Goal: Task Accomplishment & Management: Manage account settings

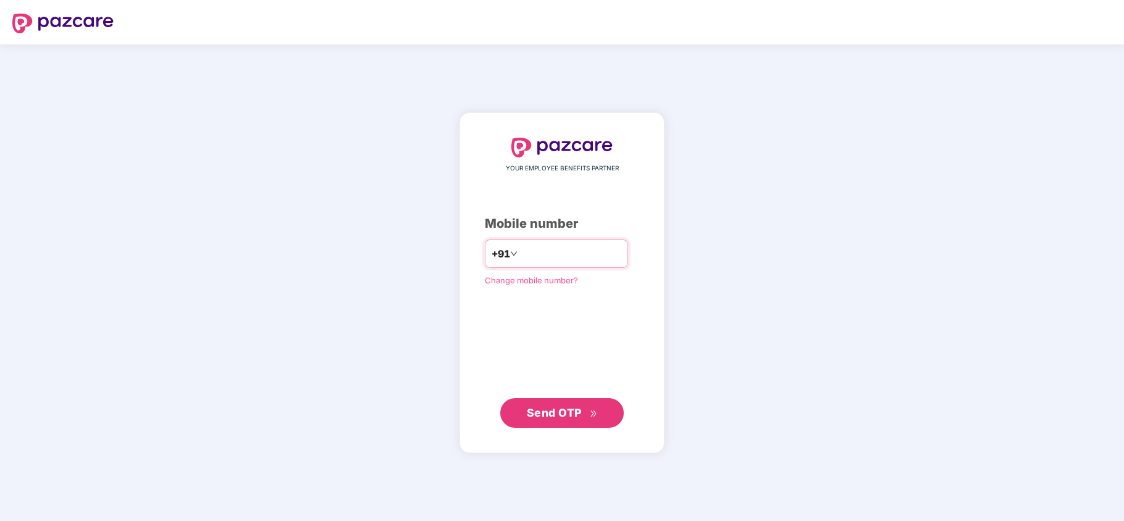
type input "**********"
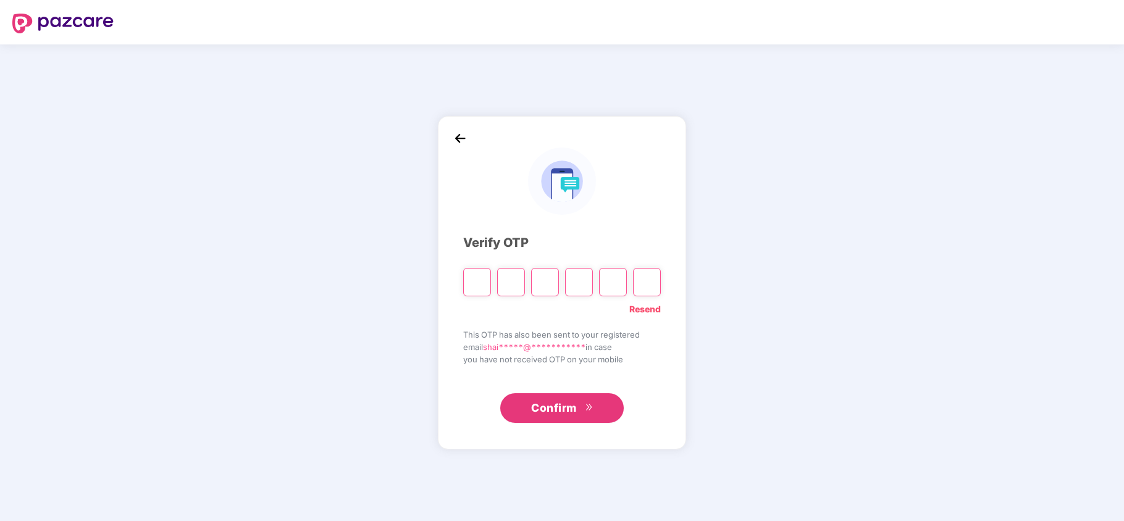
paste input "*"
type input "*"
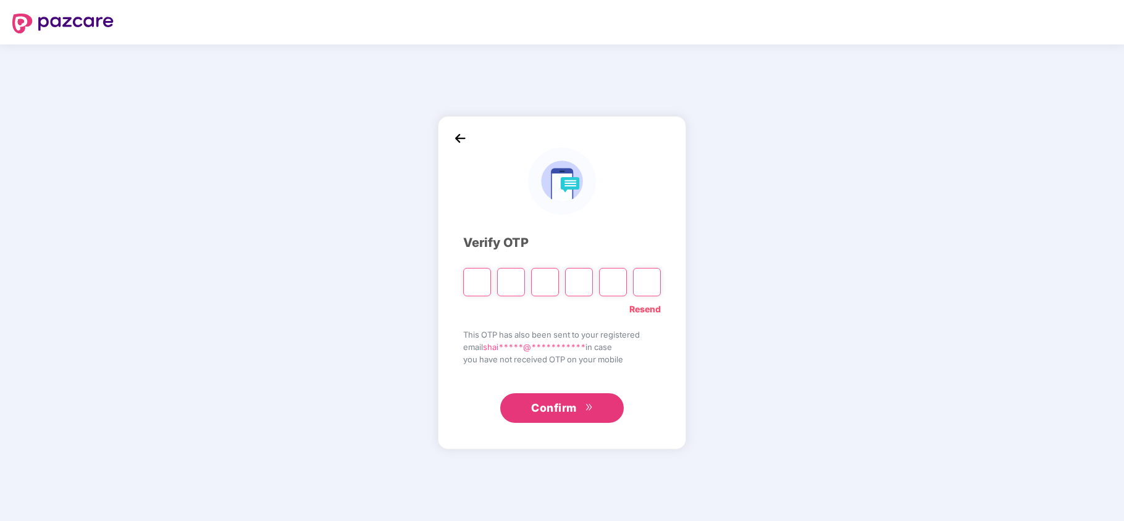
type input "*"
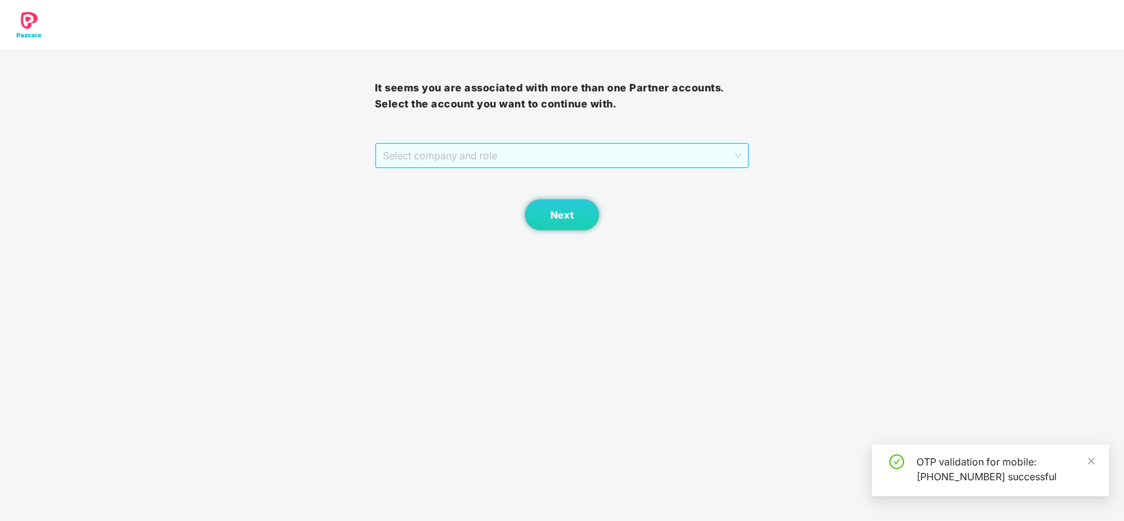
click at [434, 166] on span "Select company and role" at bounding box center [562, 155] width 359 height 23
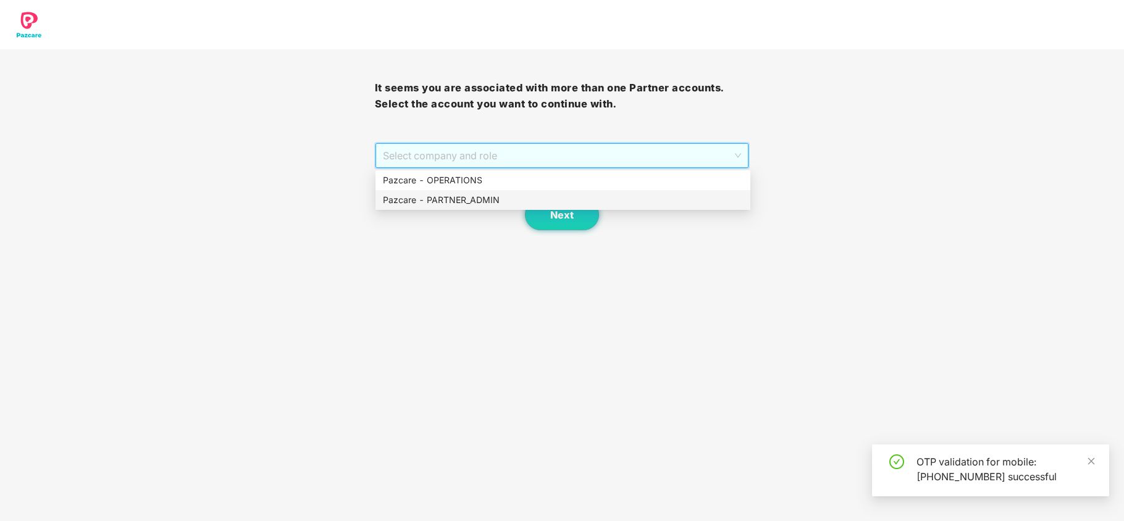
click at [431, 191] on div "Pazcare - PARTNER_ADMIN" at bounding box center [563, 200] width 375 height 20
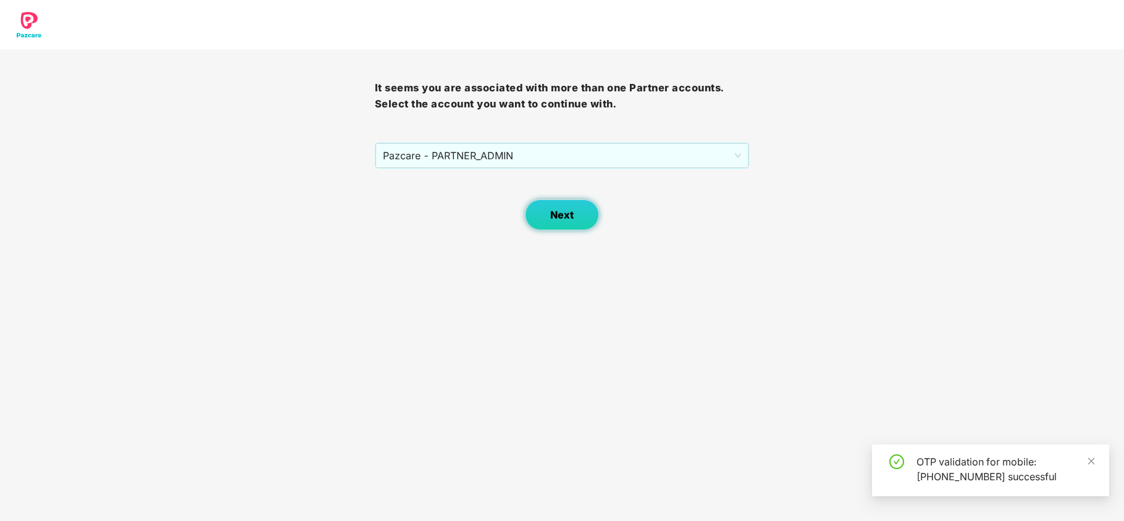
click at [567, 214] on span "Next" at bounding box center [561, 215] width 23 height 12
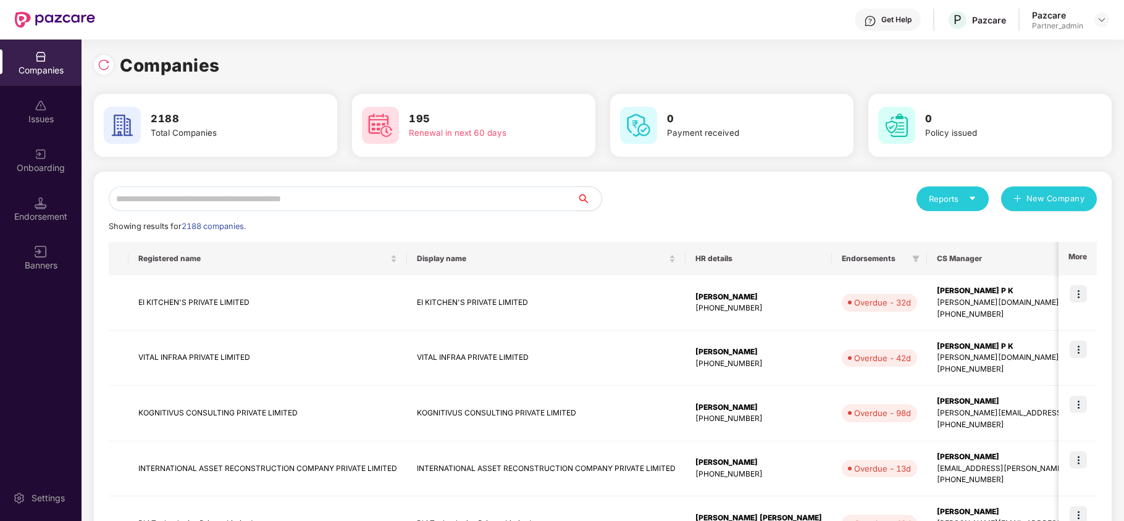
click at [941, 201] on div "Reports" at bounding box center [953, 199] width 48 height 12
click at [938, 231] on div "Companies" at bounding box center [946, 232] width 45 height 14
click at [544, 188] on input "text" at bounding box center [343, 199] width 468 height 25
paste input "**********"
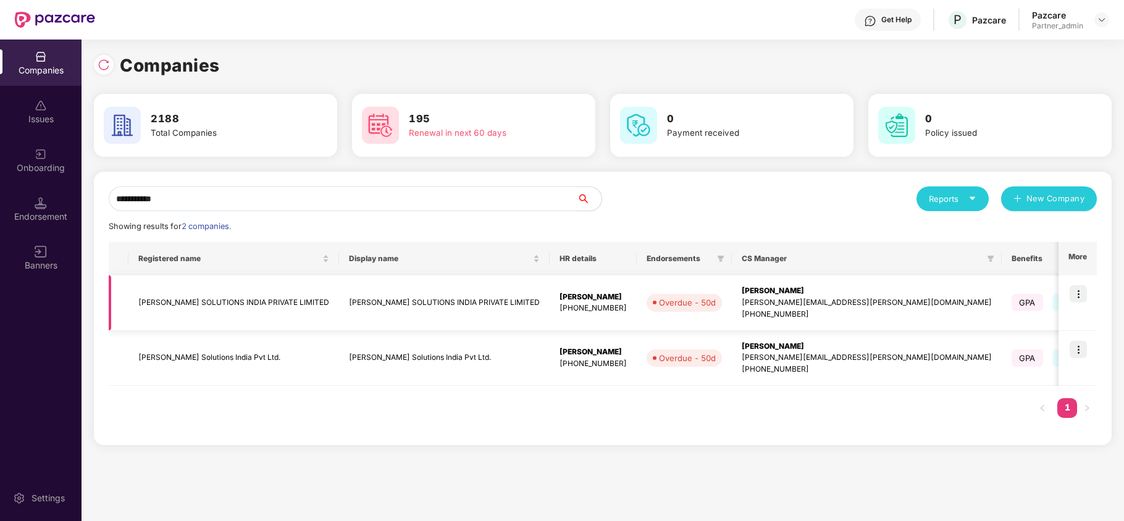
type input "**********"
click at [1081, 297] on img at bounding box center [1078, 293] width 17 height 17
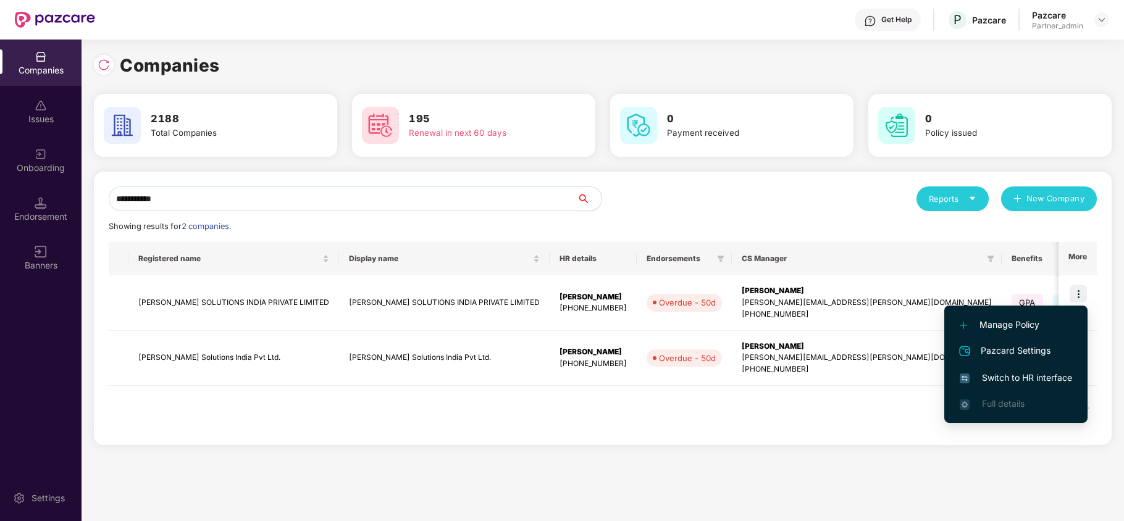
click at [1018, 378] on span "Switch to HR interface" at bounding box center [1016, 378] width 112 height 14
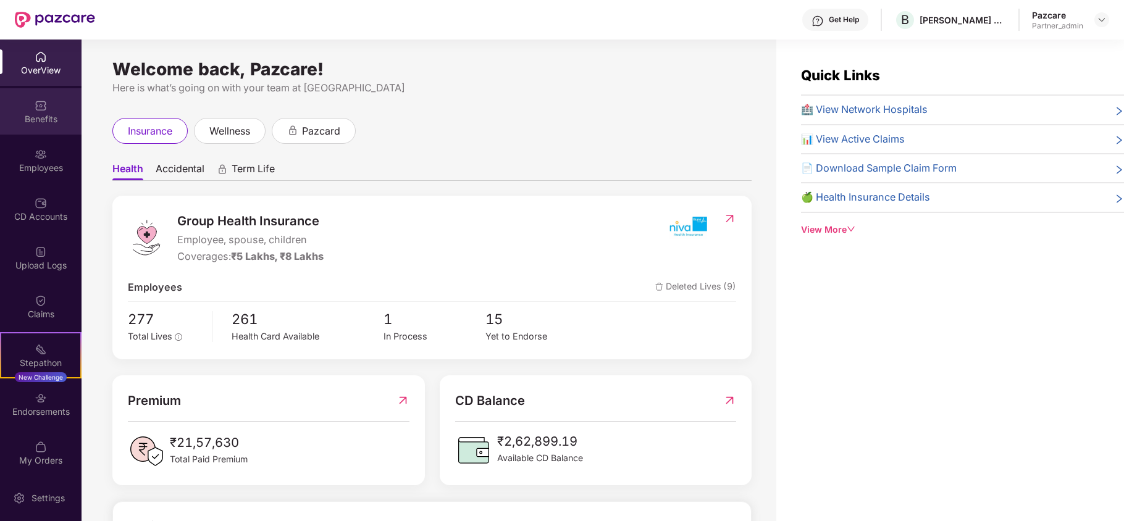
click at [52, 119] on div "Benefits" at bounding box center [41, 119] width 82 height 12
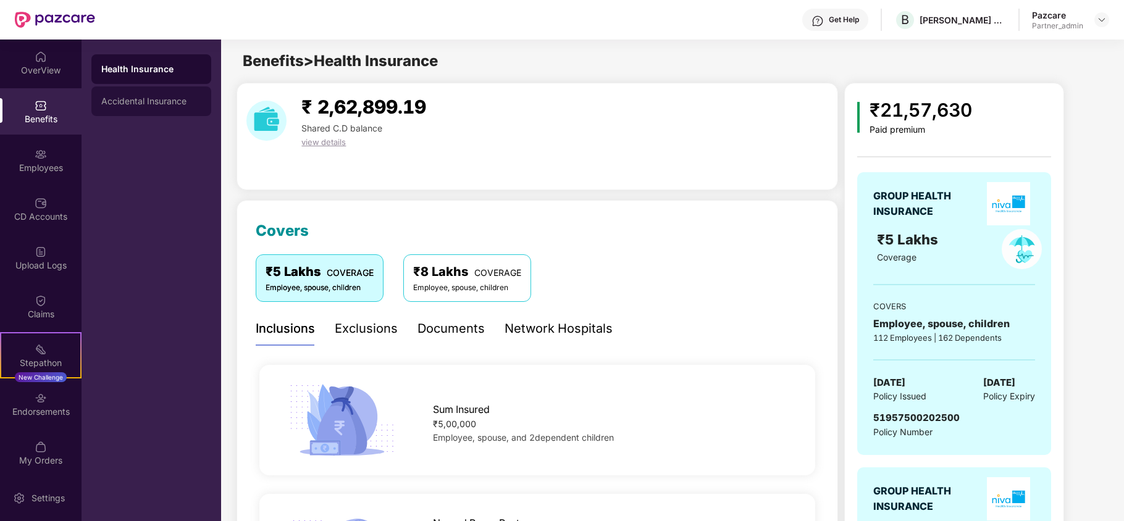
click at [142, 109] on div "Accidental Insurance" at bounding box center [151, 101] width 120 height 30
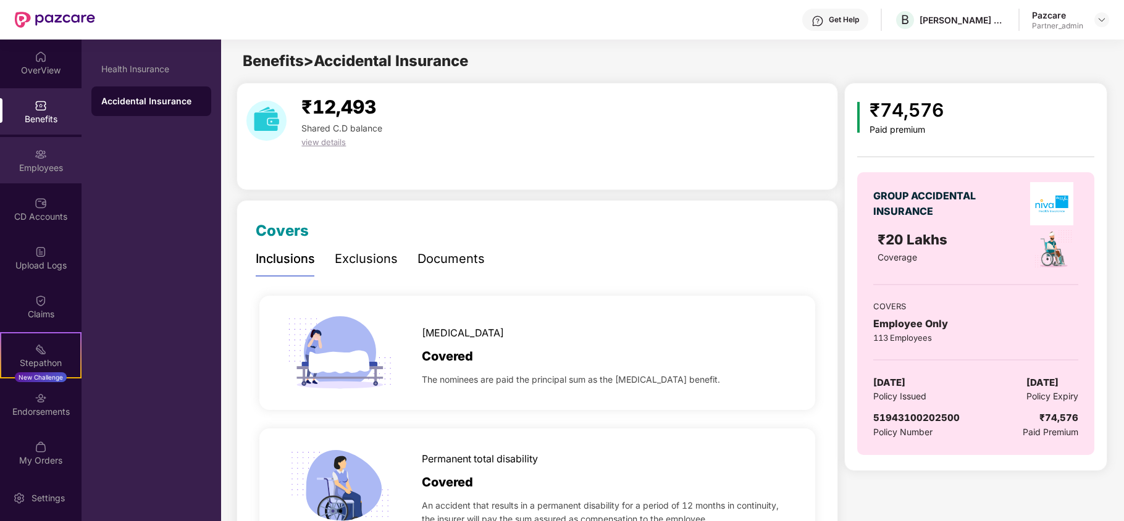
click at [23, 164] on div "Employees" at bounding box center [41, 168] width 82 height 12
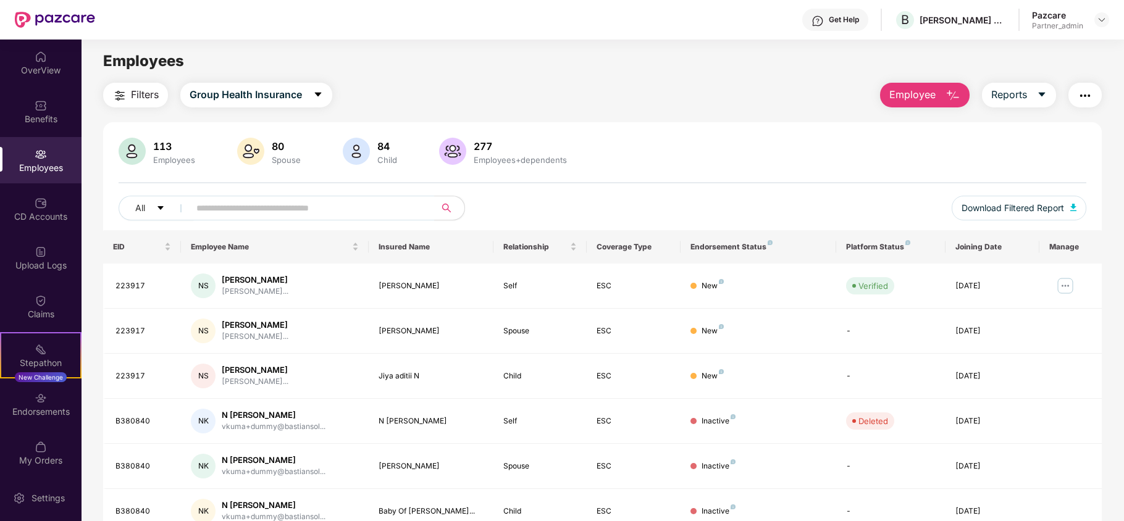
click at [130, 94] on button "Filters" at bounding box center [135, 95] width 65 height 25
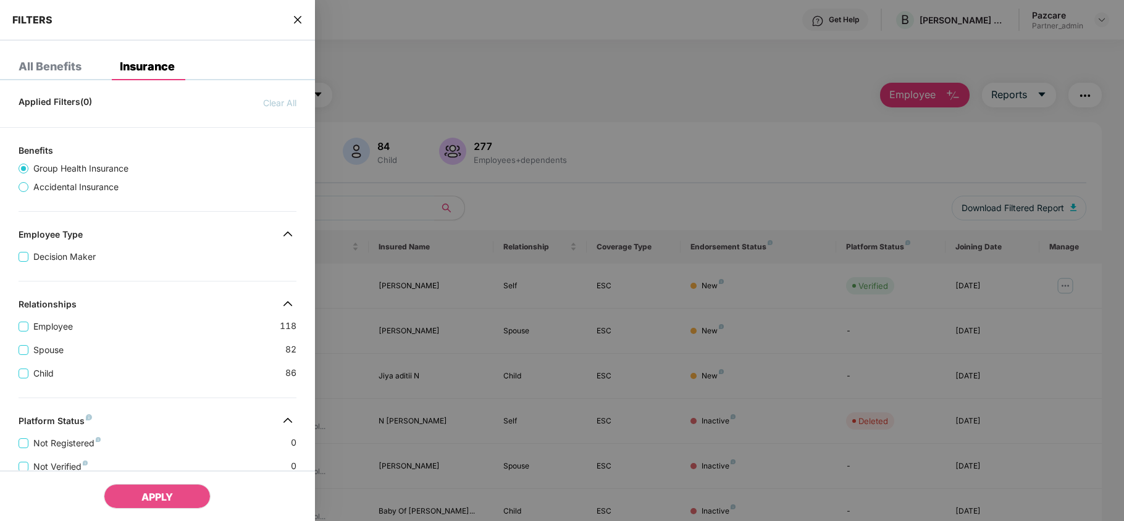
click at [170, 366] on div "Child [DEMOGRAPHIC_DATA]" at bounding box center [158, 368] width 278 height 23
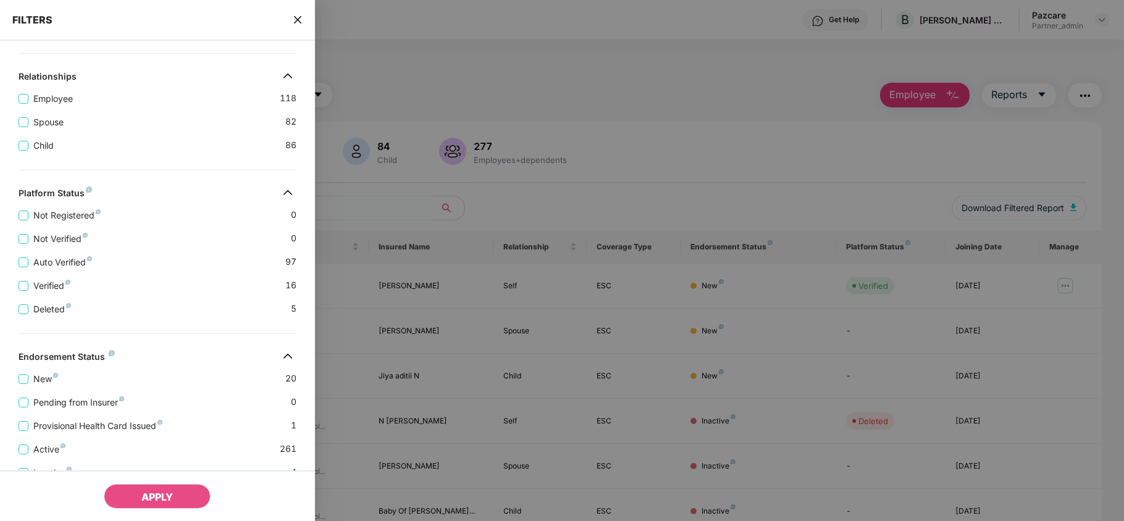
scroll to position [293, 0]
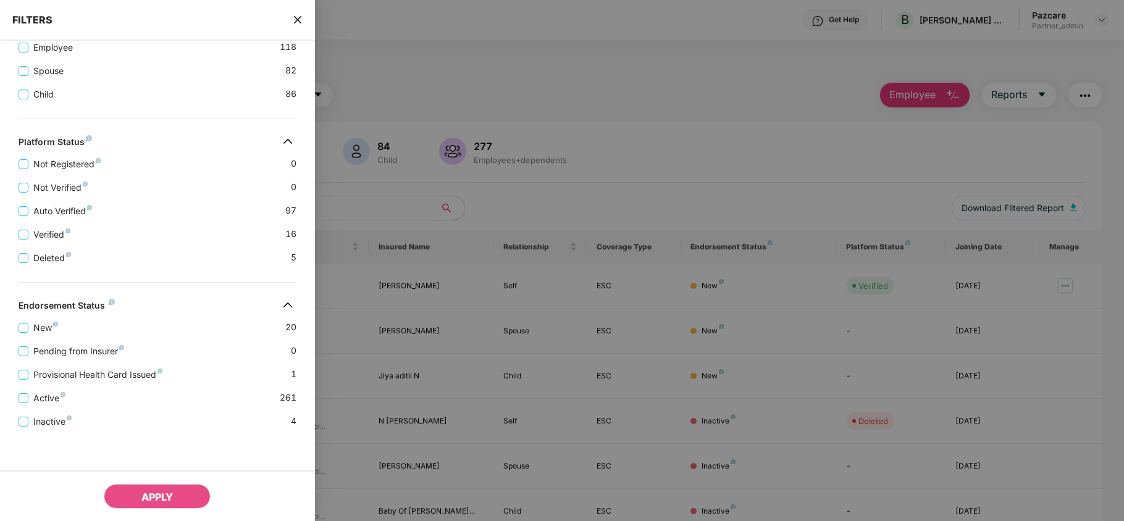
click at [301, 15] on icon "close" at bounding box center [298, 20] width 10 height 10
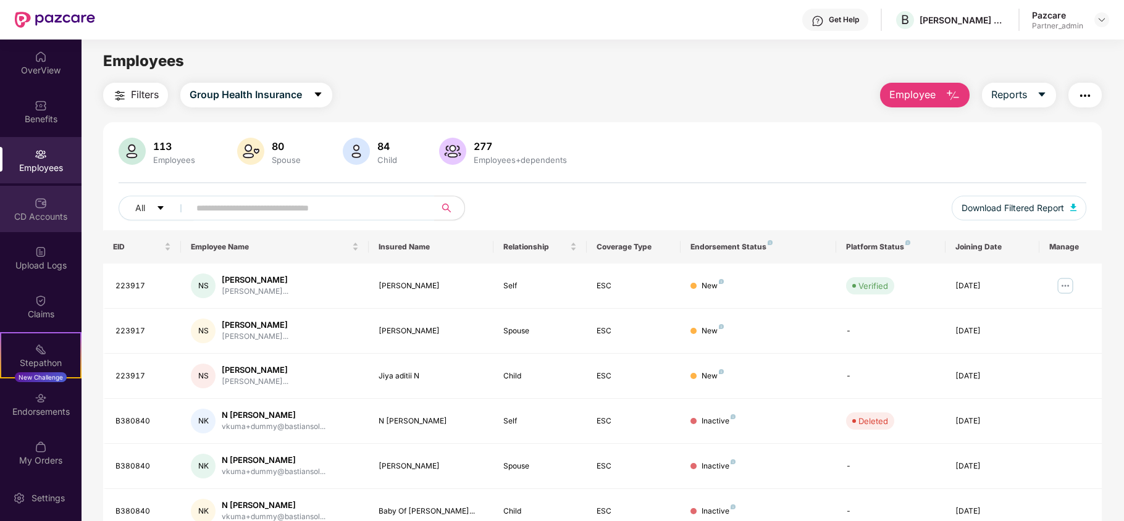
click at [57, 215] on div "CD Accounts" at bounding box center [41, 217] width 82 height 12
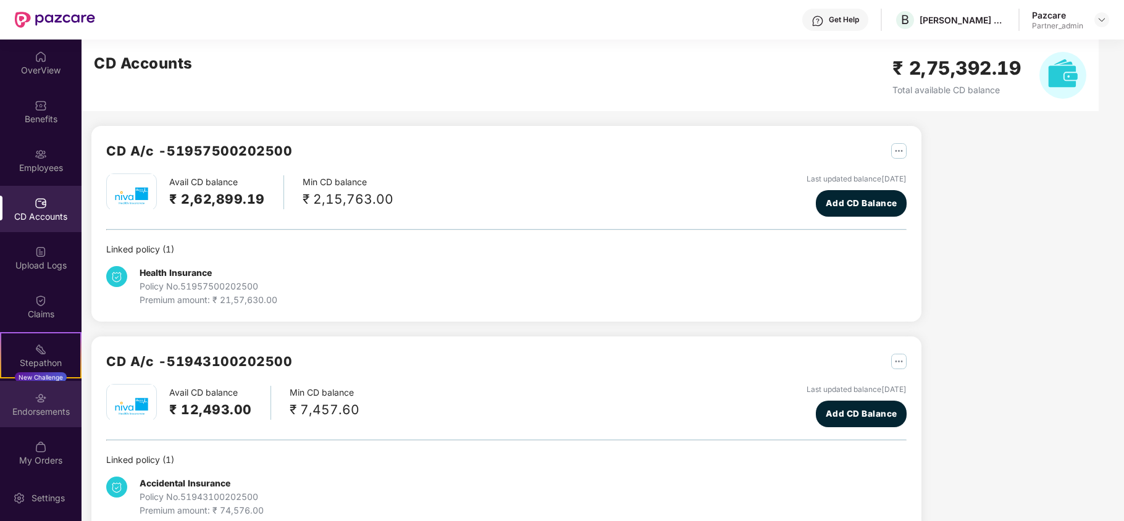
click at [38, 419] on div "Endorsements" at bounding box center [41, 404] width 82 height 46
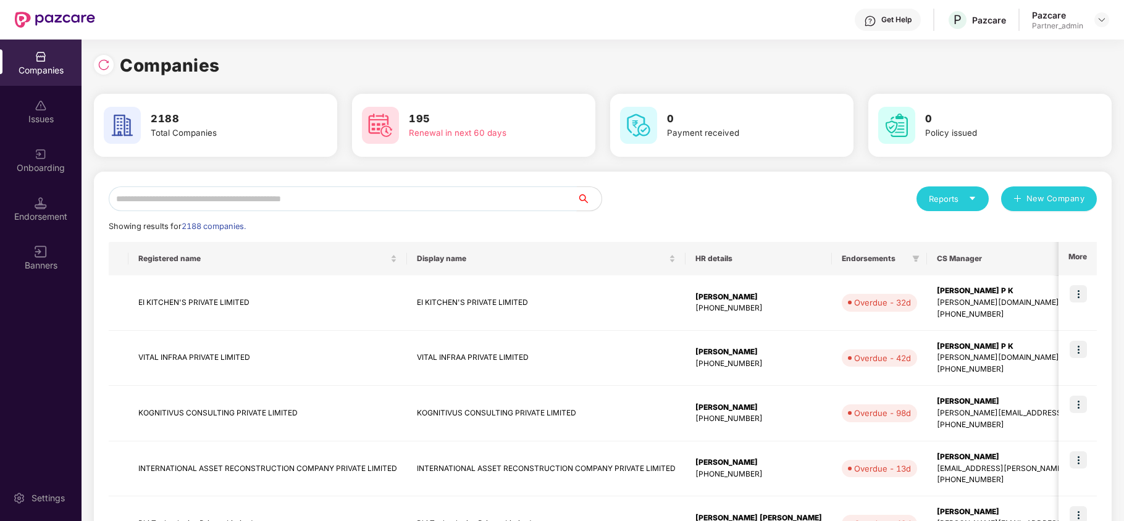
click at [297, 205] on input "text" at bounding box center [343, 199] width 468 height 25
paste input "**********"
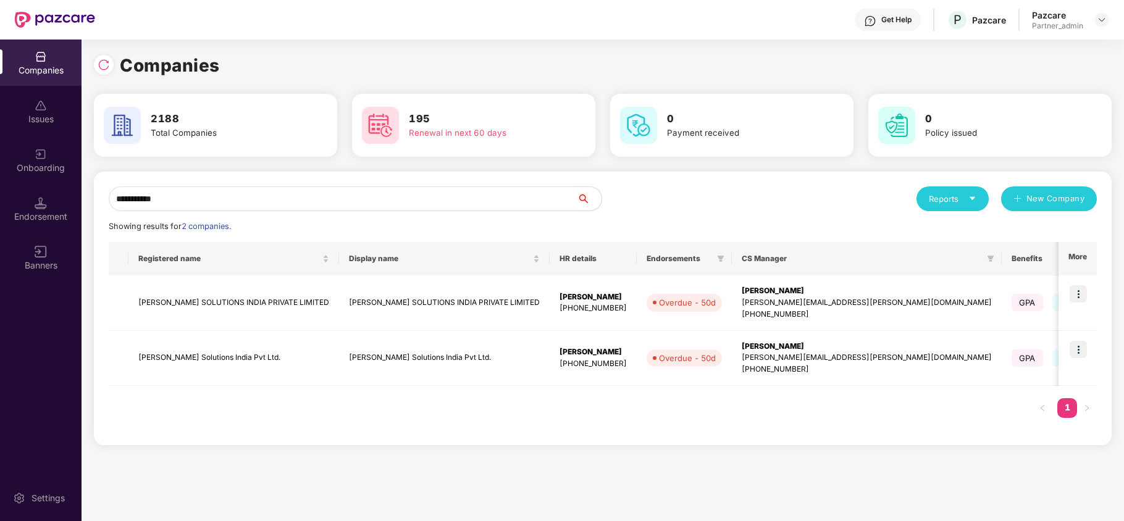
type input "**********"
click at [236, 464] on div "**********" at bounding box center [603, 281] width 1043 height 482
click at [205, 298] on td "[PERSON_NAME] SOLUTIONS INDIA PRIVATE LIMITED" at bounding box center [233, 303] width 211 height 56
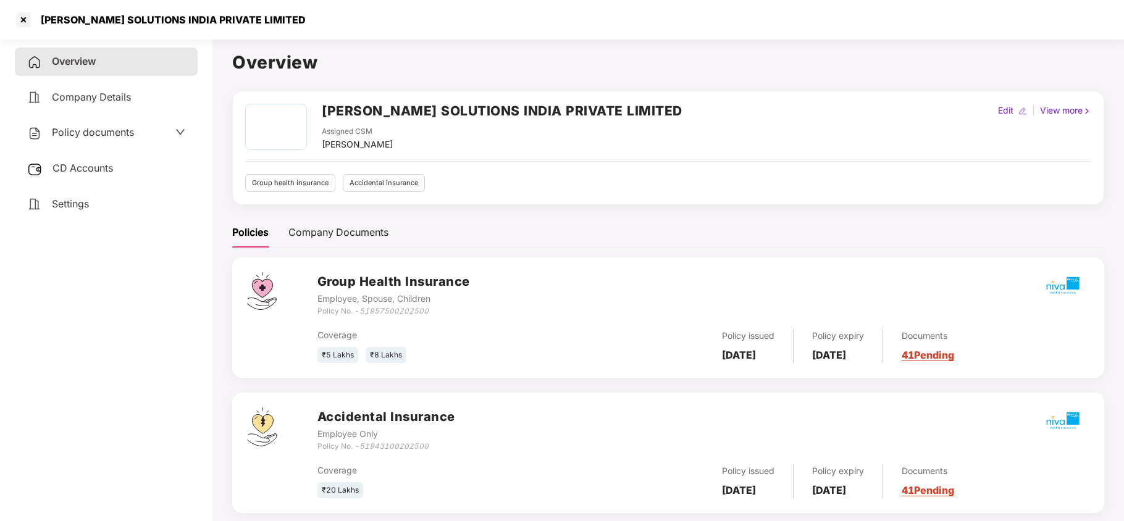
click at [98, 134] on span "Policy documents" at bounding box center [93, 132] width 82 height 12
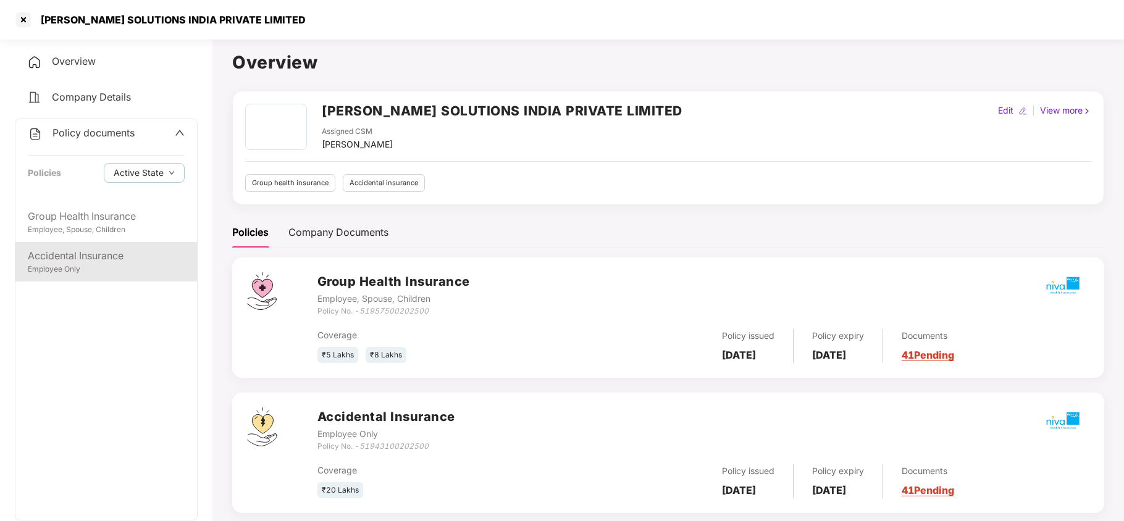
click at [106, 252] on div "Accidental Insurance" at bounding box center [106, 255] width 157 height 15
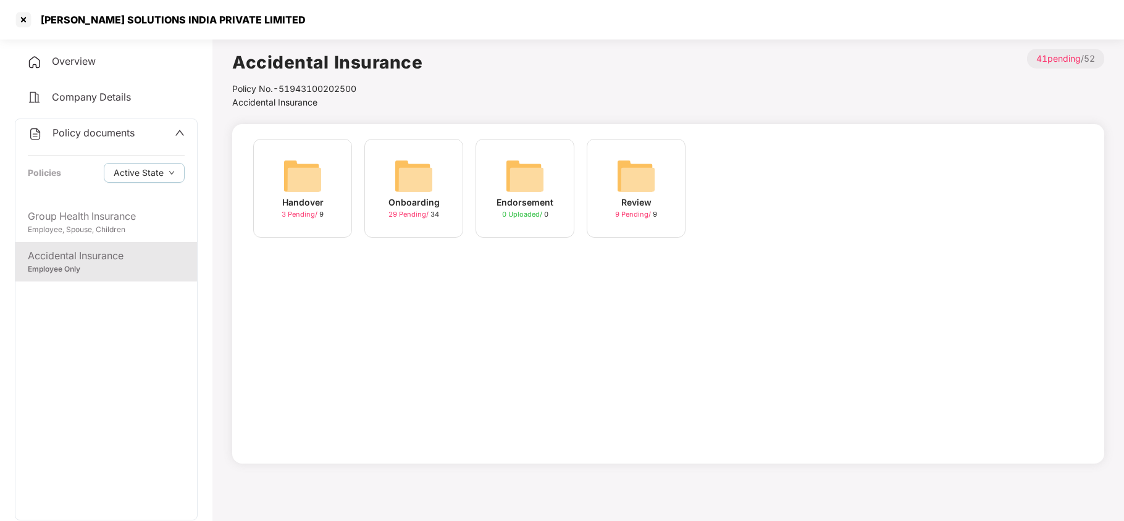
click at [418, 187] on img at bounding box center [414, 176] width 40 height 40
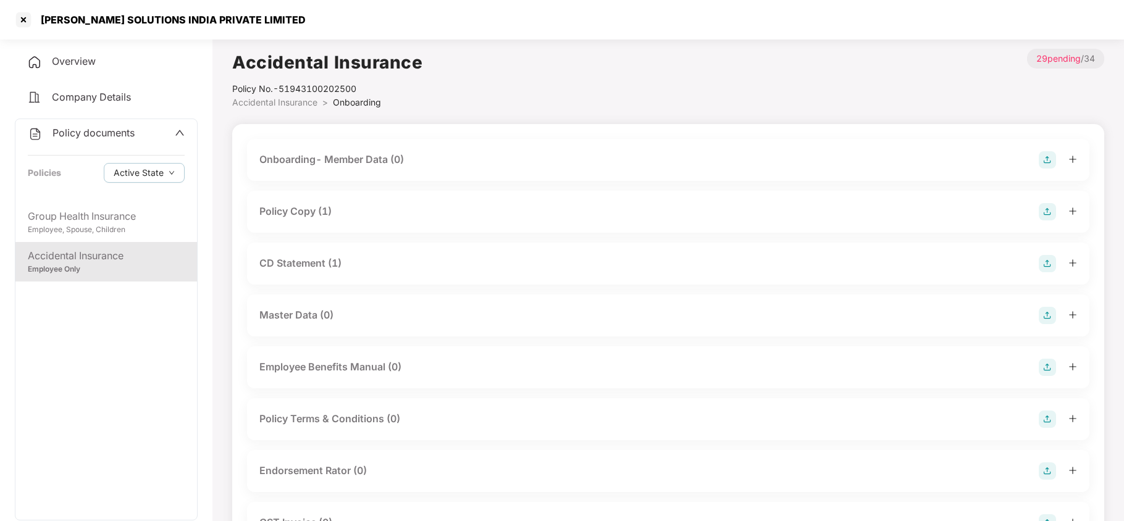
click at [317, 211] on div "Policy Copy (1)" at bounding box center [295, 211] width 72 height 15
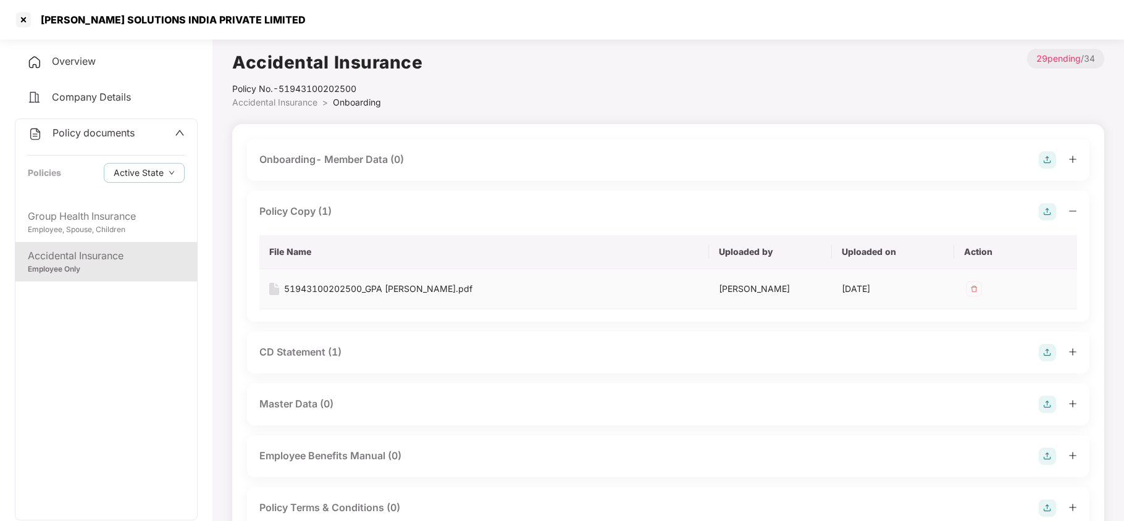
click at [359, 287] on div "51943100202500_GPA [PERSON_NAME].pdf" at bounding box center [378, 289] width 188 height 14
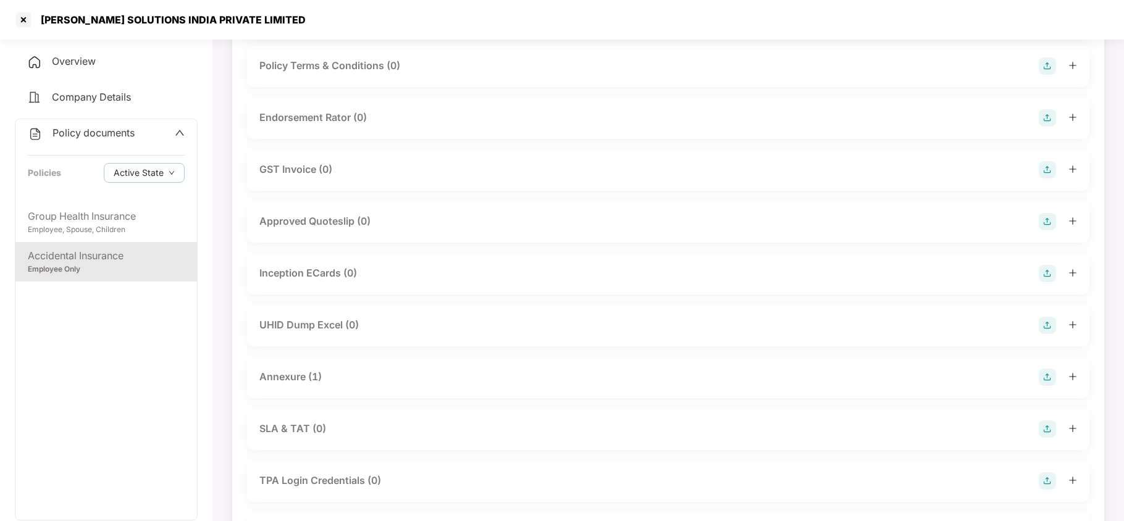
scroll to position [461, 0]
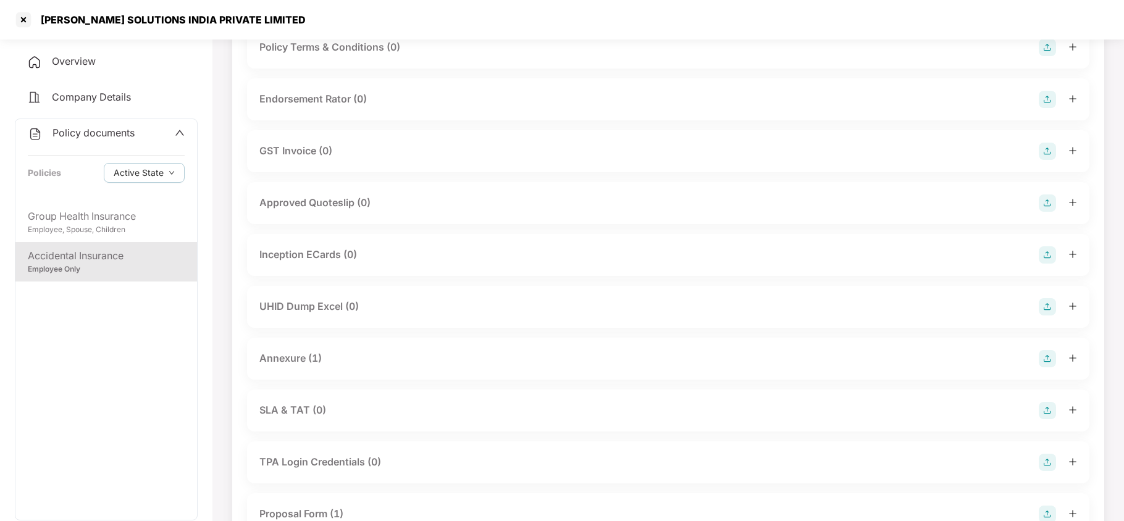
click at [309, 353] on div "Annexure (1)" at bounding box center [290, 358] width 62 height 15
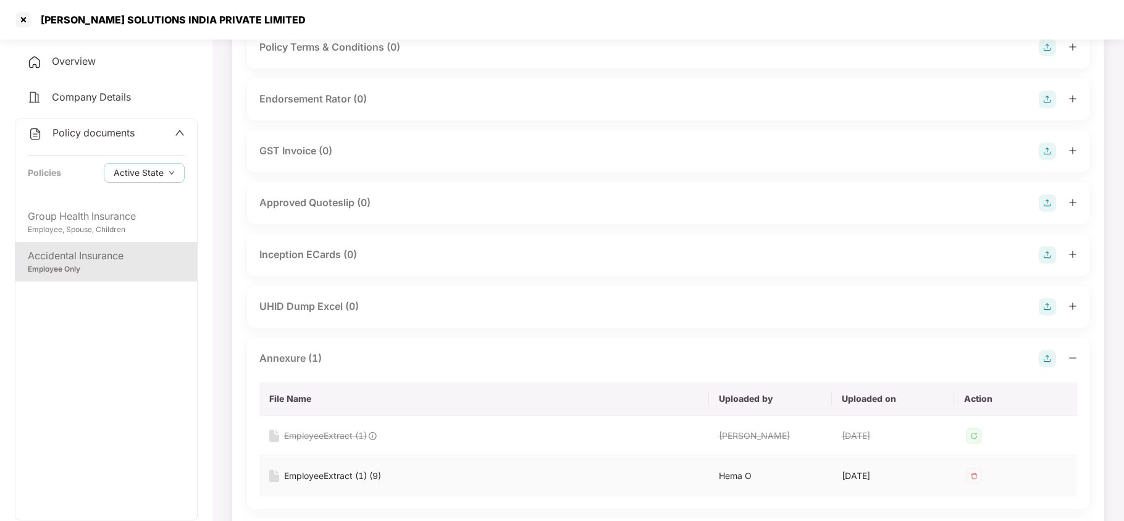
click at [362, 476] on div "EmployeeExtract (1) (9)" at bounding box center [332, 476] width 97 height 14
click at [55, 221] on div "Group Health Insurance" at bounding box center [106, 216] width 157 height 15
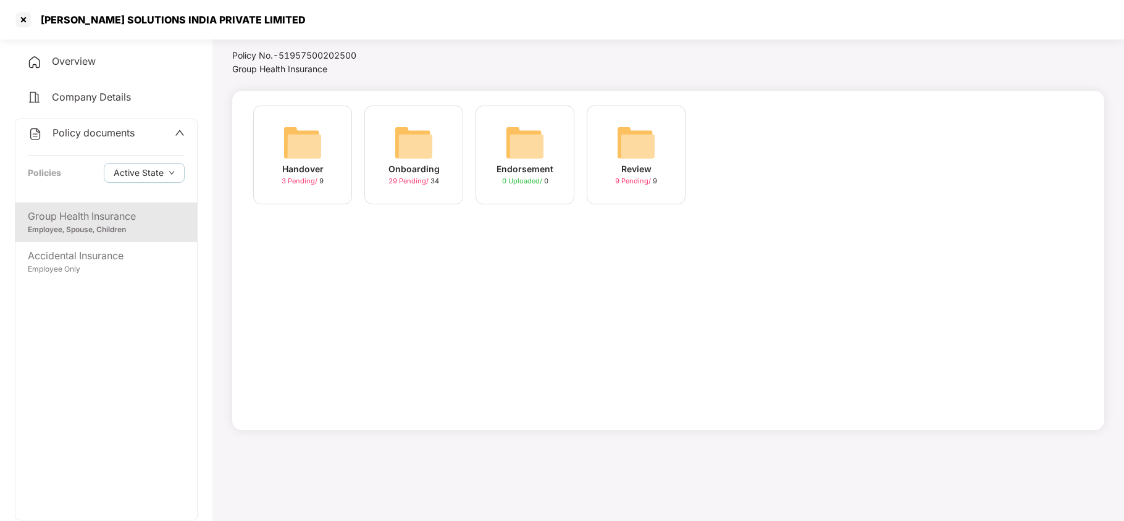
click at [419, 154] on img at bounding box center [414, 143] width 40 height 40
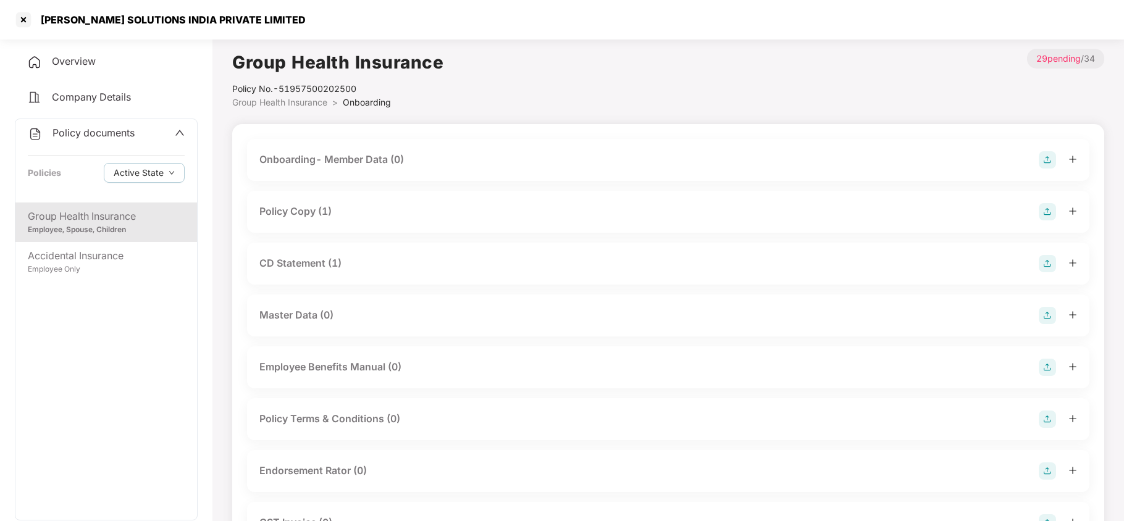
click at [335, 210] on div "Policy Copy (1)" at bounding box center [668, 211] width 818 height 17
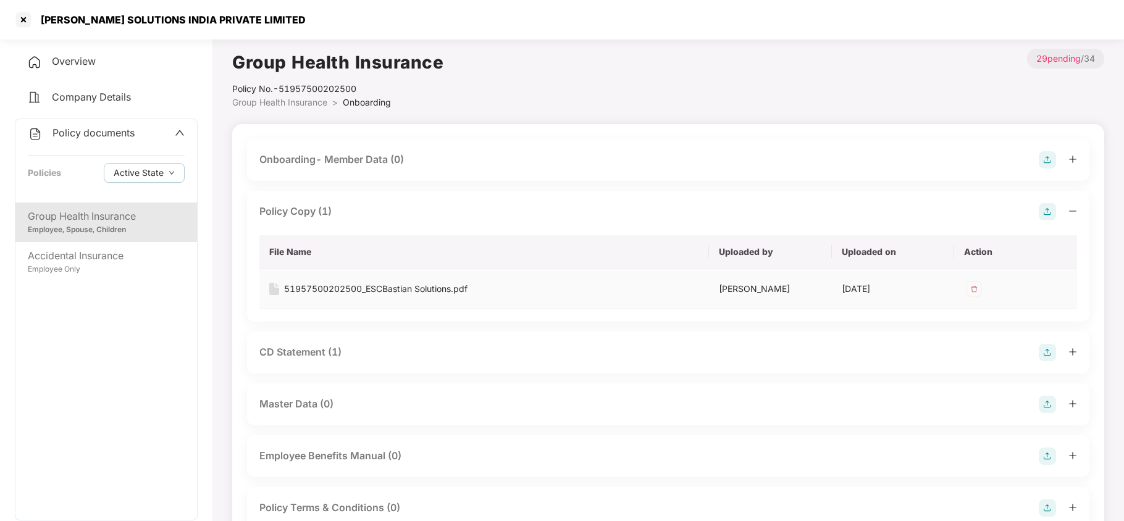
click at [361, 289] on div "51957500202500_ESCBastian Solutions.pdf" at bounding box center [375, 289] width 183 height 14
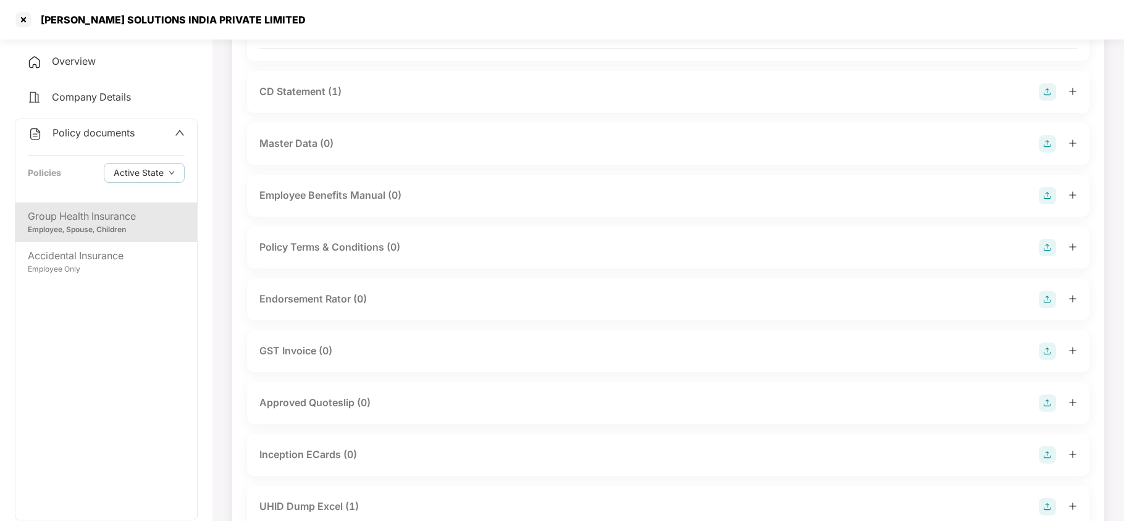
scroll to position [263, 0]
click at [292, 87] on div "CD Statement (1)" at bounding box center [300, 89] width 82 height 15
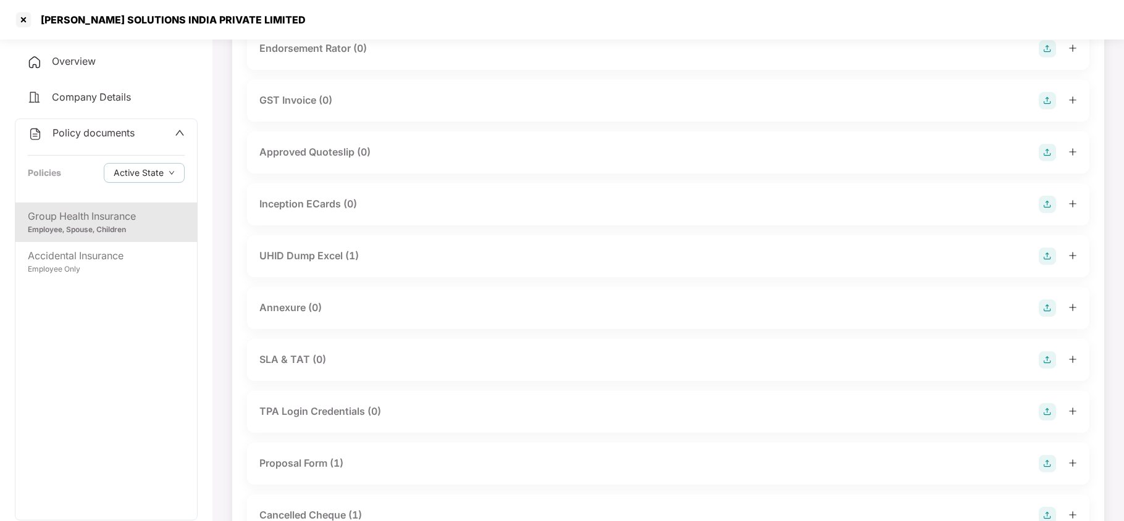
scroll to position [626, 0]
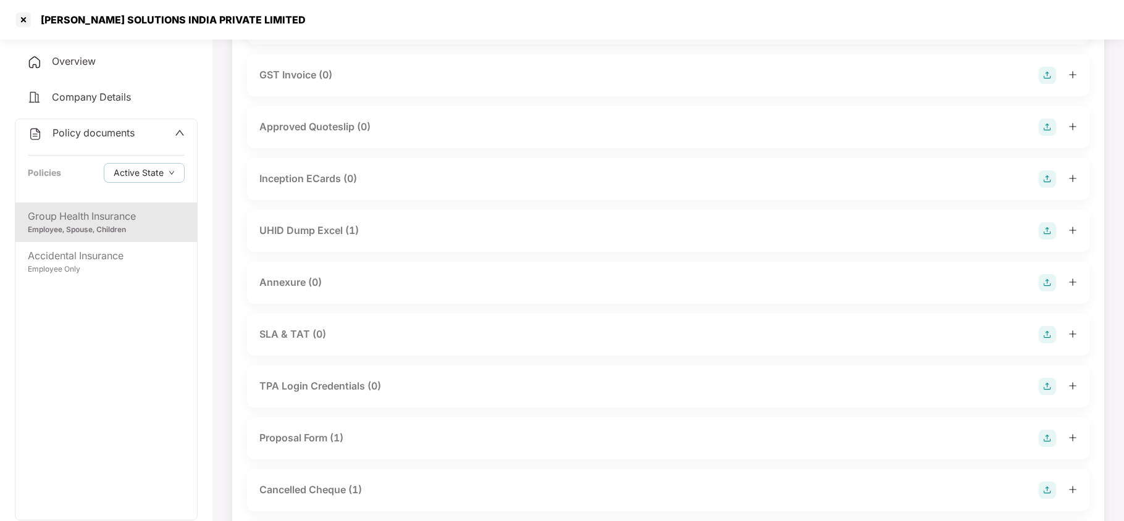
click at [312, 235] on div "UHID Dump Excel (1)" at bounding box center [308, 230] width 99 height 15
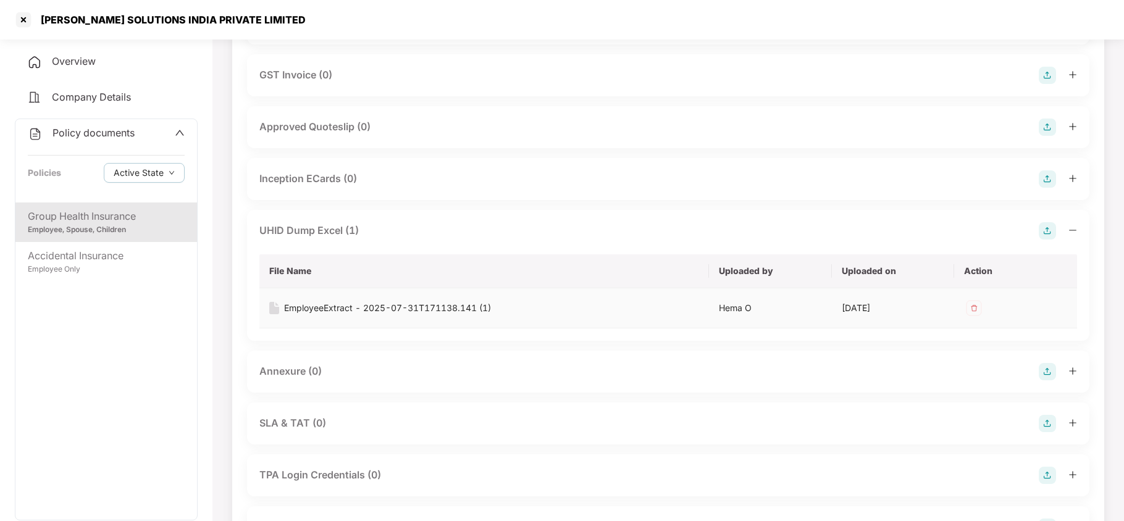
click at [336, 304] on div "EmployeeExtract - 2025-07-31T171138.141 (1)" at bounding box center [387, 308] width 207 height 14
click at [21, 16] on div at bounding box center [24, 20] width 20 height 20
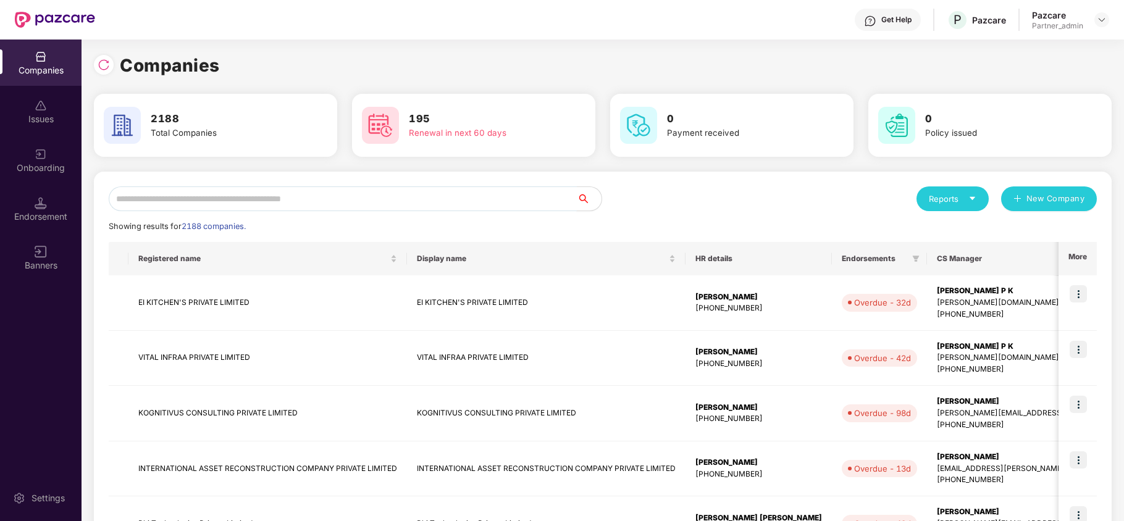
click at [219, 198] on input "text" at bounding box center [343, 199] width 468 height 25
paste input "**********"
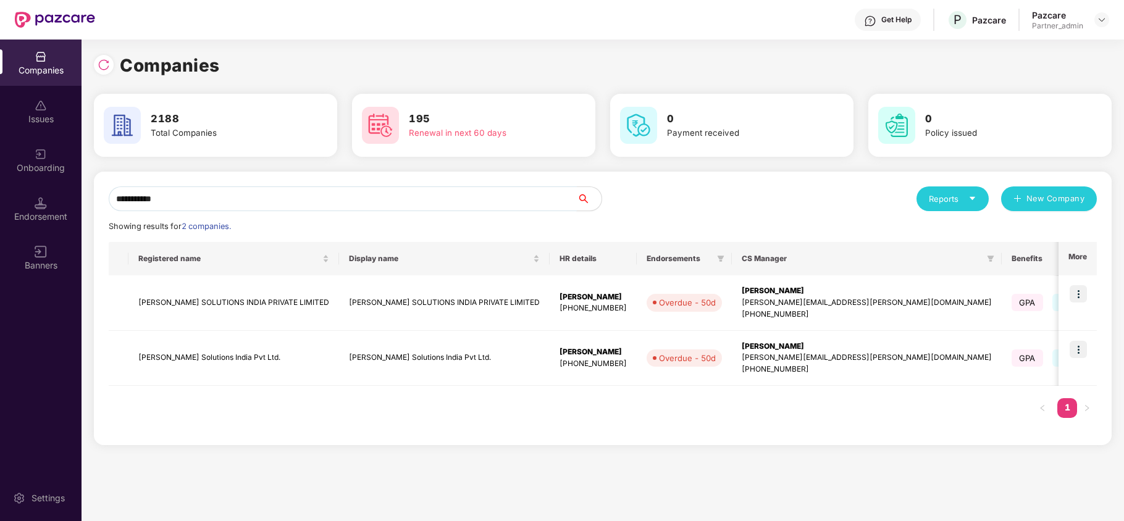
paste input "**********"
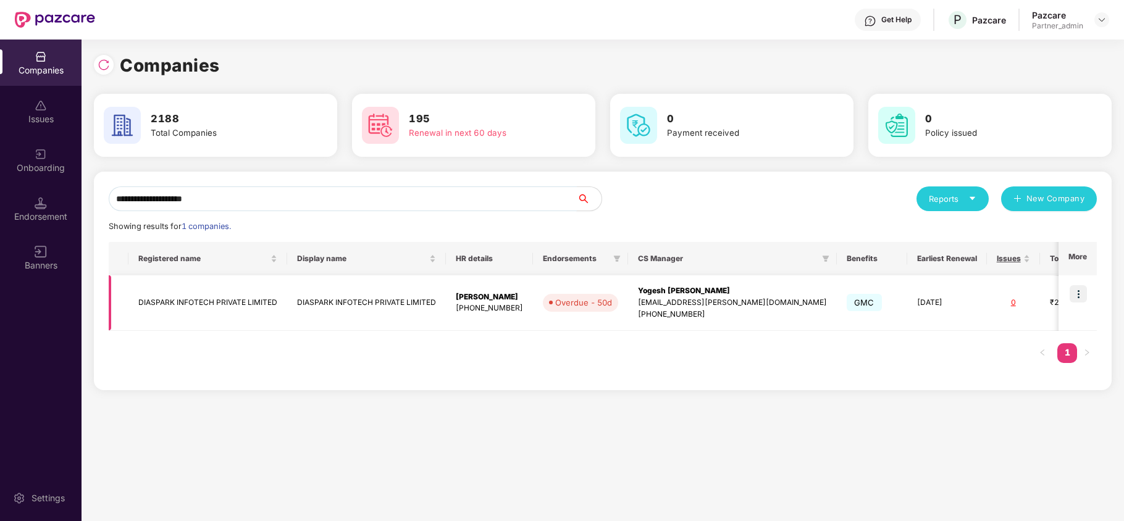
type input "**********"
click at [1078, 295] on img at bounding box center [1078, 293] width 17 height 17
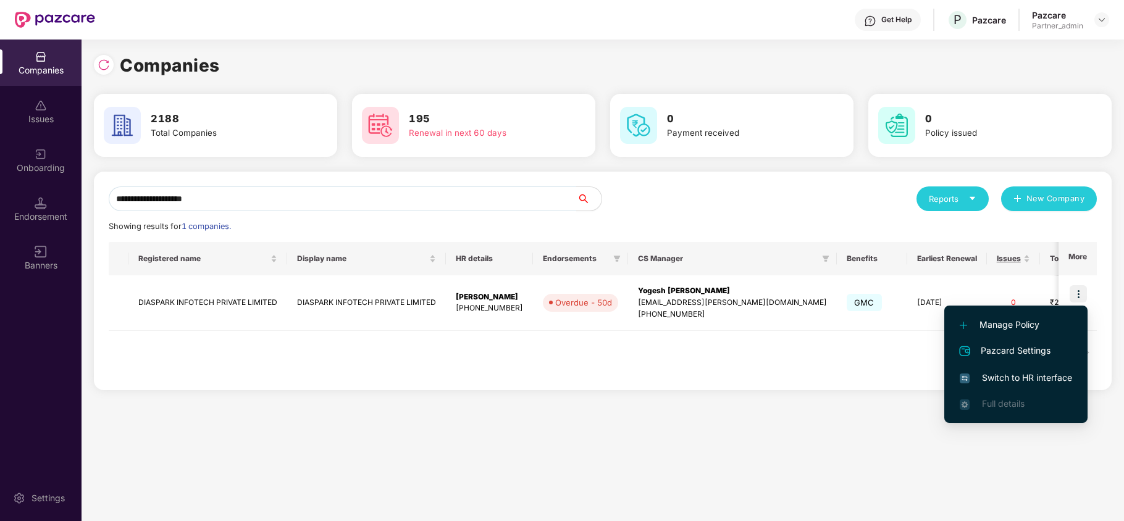
click at [1006, 377] on span "Switch to HR interface" at bounding box center [1016, 378] width 112 height 14
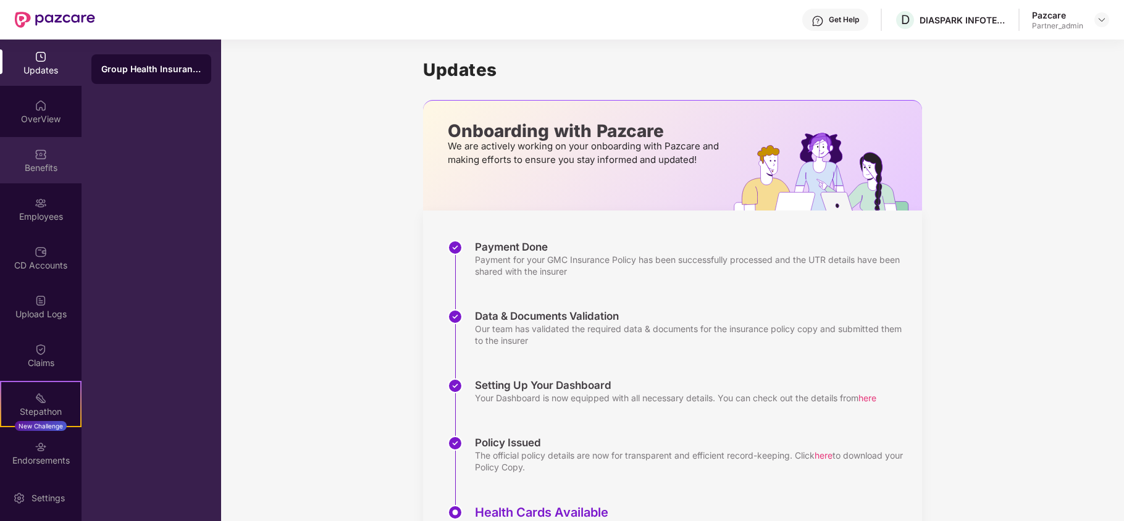
click at [36, 179] on div "Benefits" at bounding box center [41, 160] width 82 height 46
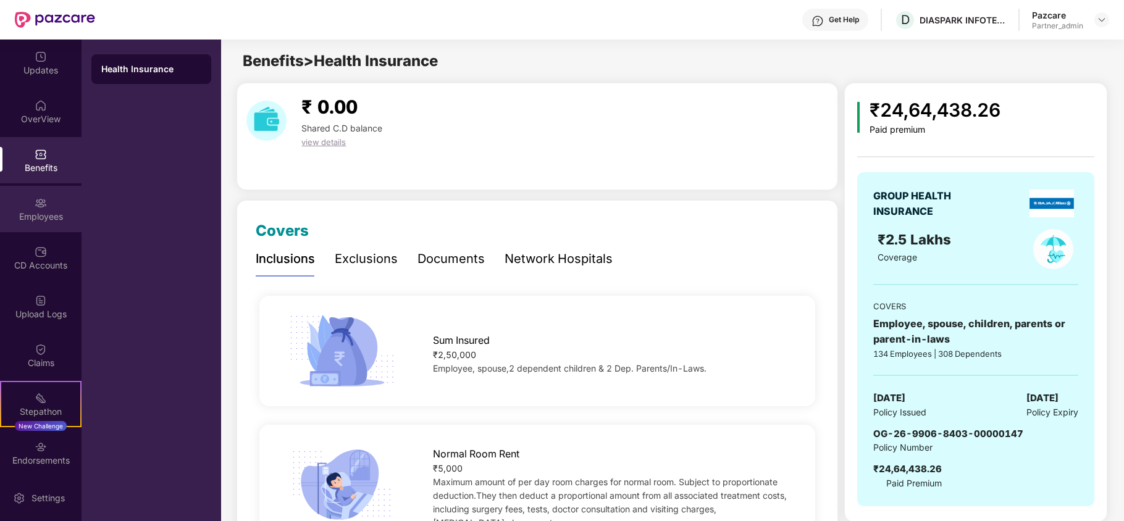
click at [28, 208] on div "Employees" at bounding box center [41, 209] width 82 height 46
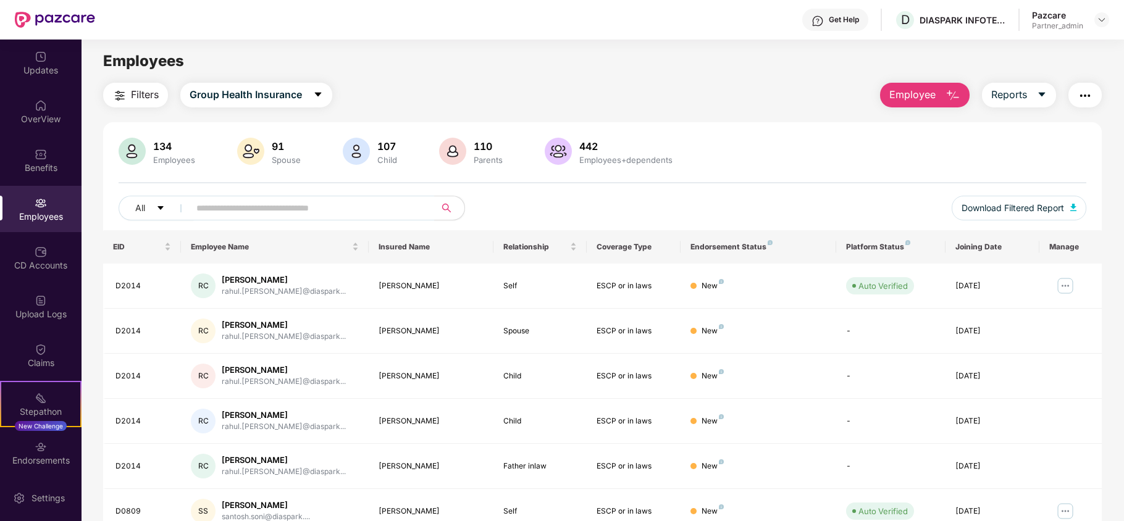
click at [136, 97] on span "Filters" at bounding box center [145, 94] width 28 height 15
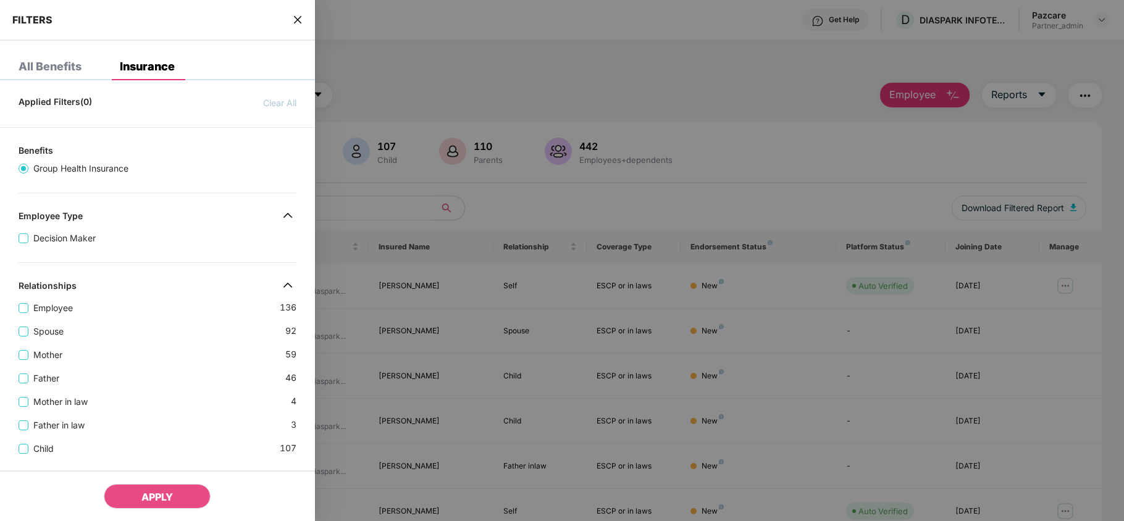
click at [151, 351] on div "Mother [DEMOGRAPHIC_DATA]" at bounding box center [158, 349] width 278 height 23
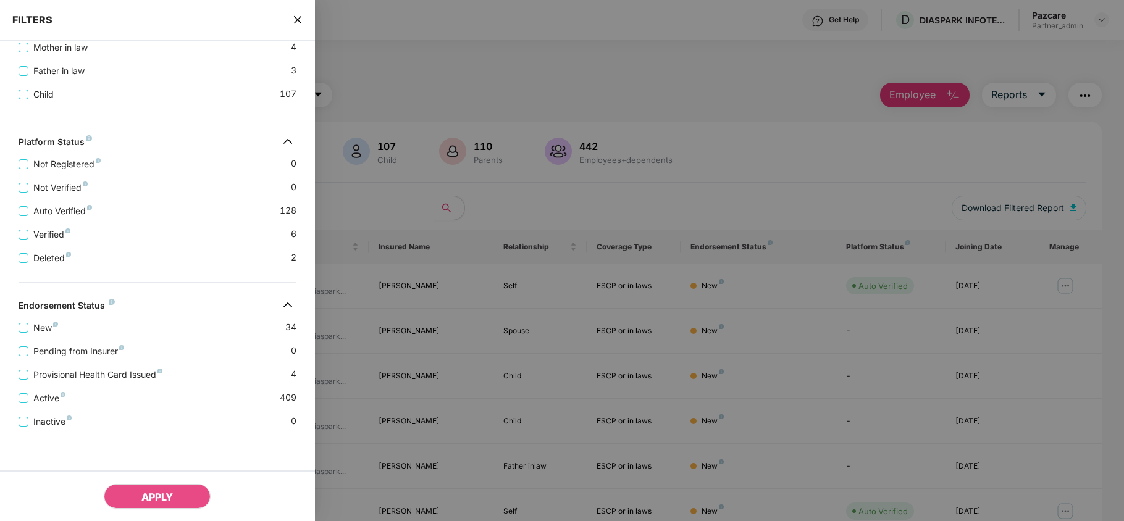
scroll to position [371, 0]
click at [302, 25] on span "close" at bounding box center [298, 20] width 10 height 12
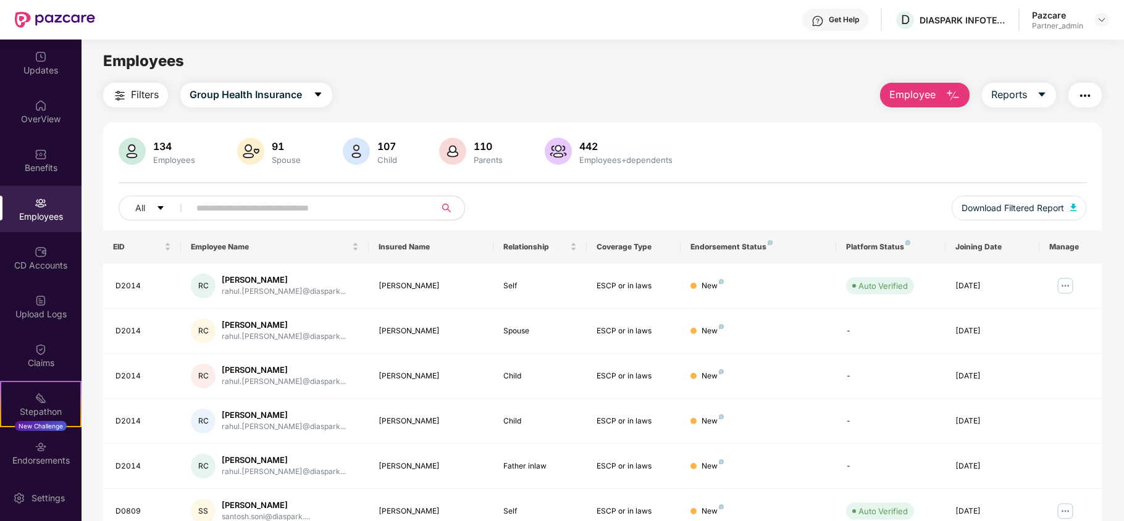
click at [302, 25] on div "Get Help D DIASPARK INFOTECH PRIVATE LIMITED Pazcare Partner_admin" at bounding box center [602, 20] width 1014 height 40
click at [49, 259] on div "CD Accounts" at bounding box center [41, 265] width 82 height 12
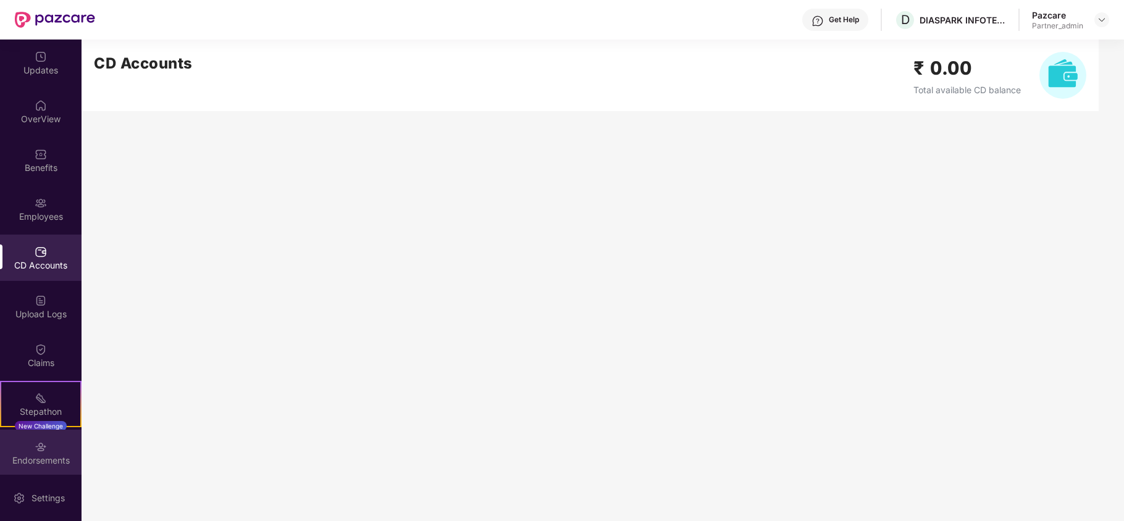
click at [53, 452] on div "Endorsements" at bounding box center [41, 453] width 82 height 46
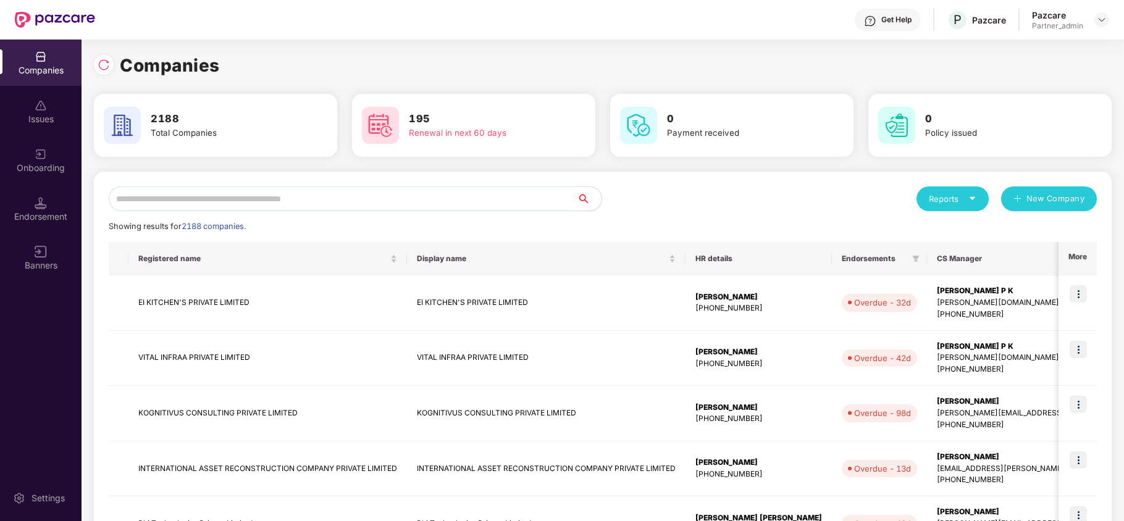
click at [171, 198] on input "text" at bounding box center [343, 199] width 468 height 25
paste input "**********"
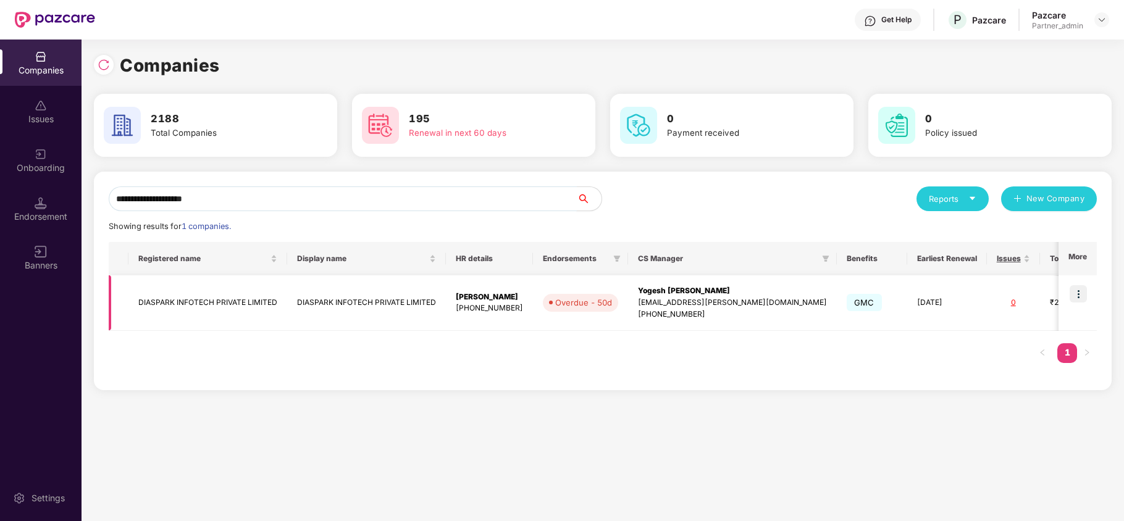
type input "**********"
click at [167, 304] on td "DIASPARK INFOTECH PRIVATE LIMITED" at bounding box center [207, 303] width 159 height 56
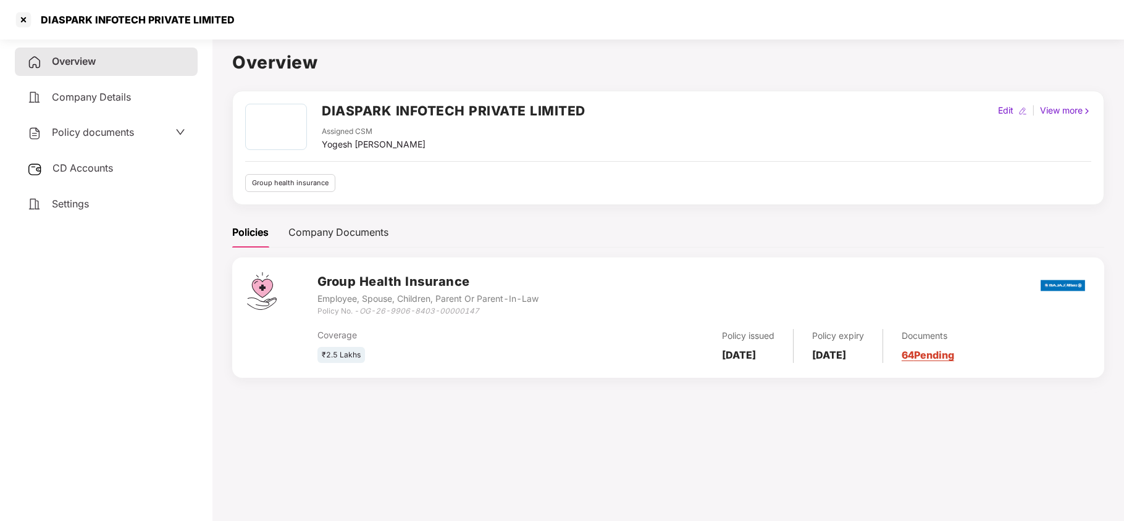
click at [85, 208] on span "Settings" at bounding box center [70, 204] width 37 height 12
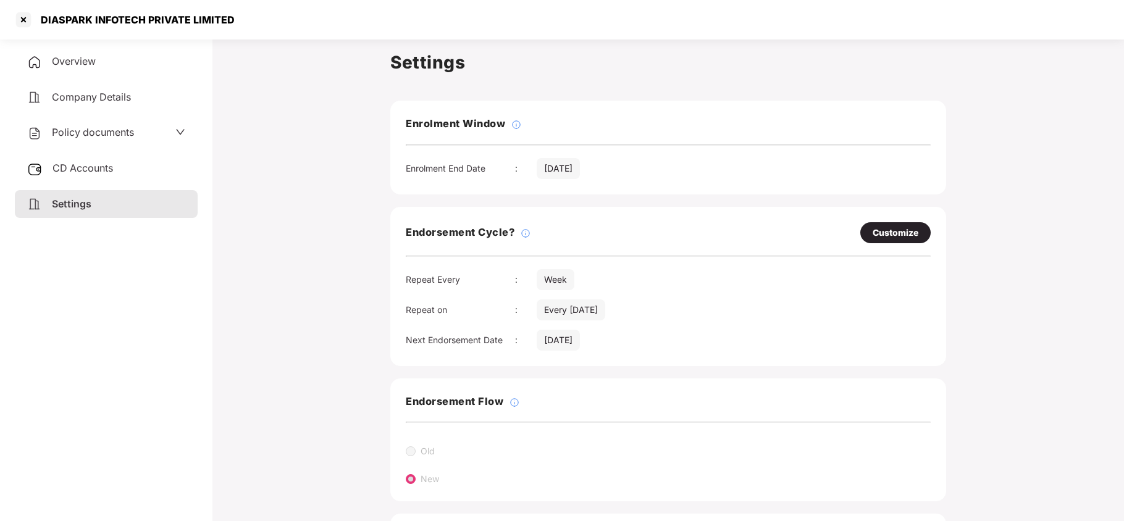
click at [899, 240] on div "Customize" at bounding box center [896, 233] width 46 height 14
select select "****"
select select "***"
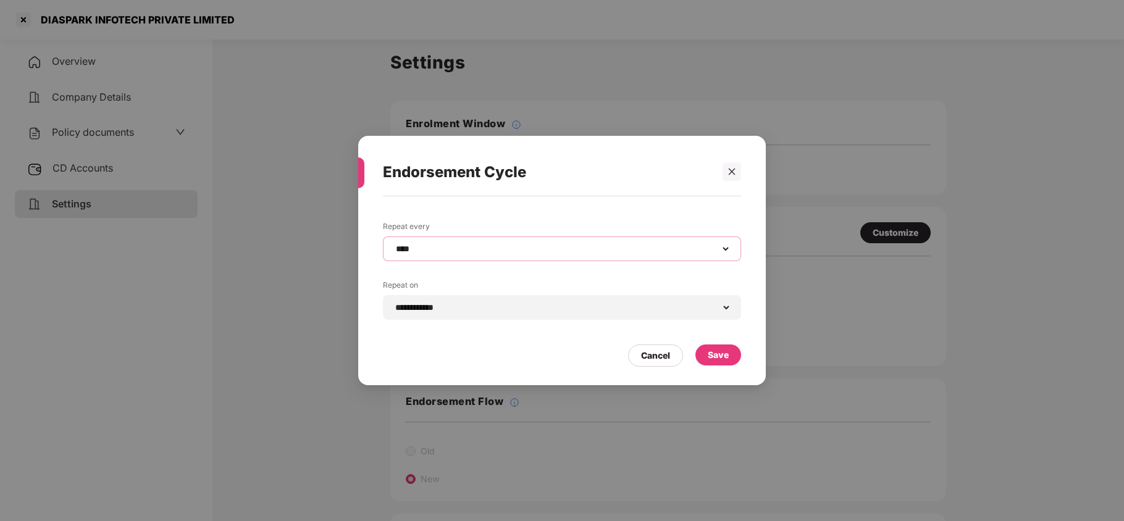
click at [592, 252] on select "**********" at bounding box center [561, 249] width 337 height 10
select select "*****"
click at [393, 244] on select "**********" at bounding box center [561, 249] width 337 height 10
click at [474, 308] on input at bounding box center [556, 307] width 327 height 13
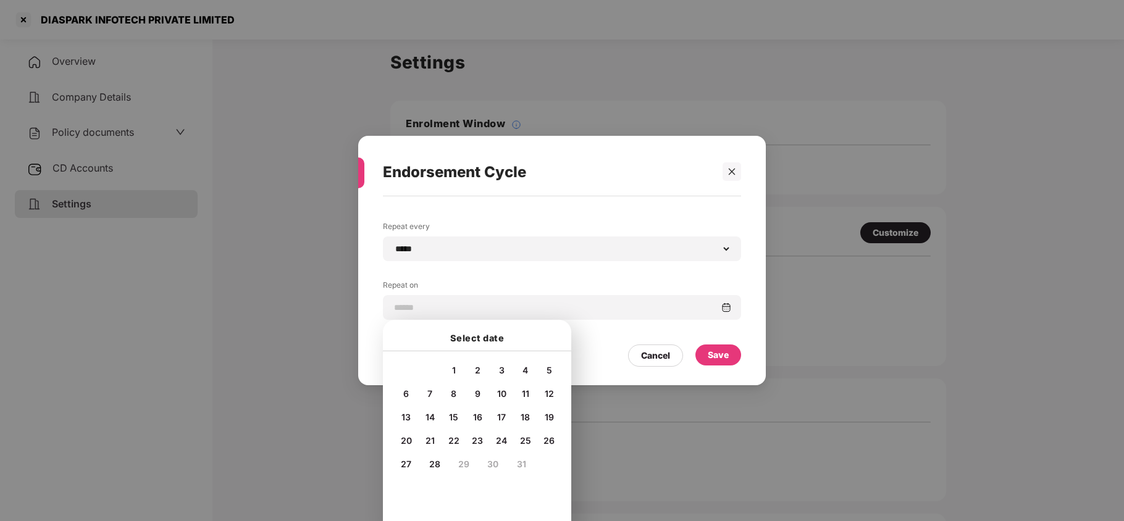
click at [500, 392] on span "10" at bounding box center [501, 393] width 9 height 10
type input "**********"
click at [724, 356] on div "Save" at bounding box center [718, 355] width 21 height 14
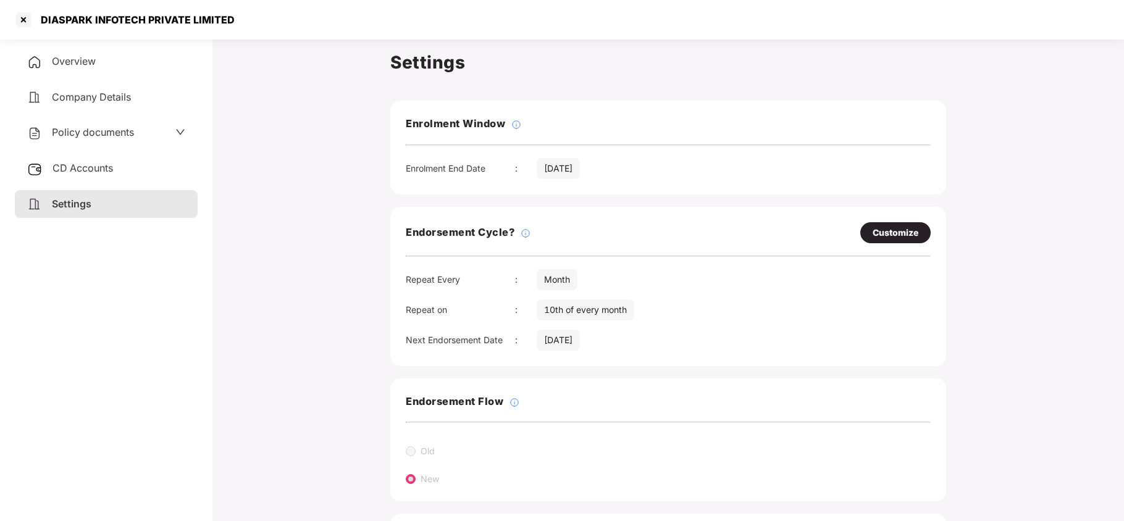
click at [112, 129] on span "Policy documents" at bounding box center [93, 132] width 82 height 12
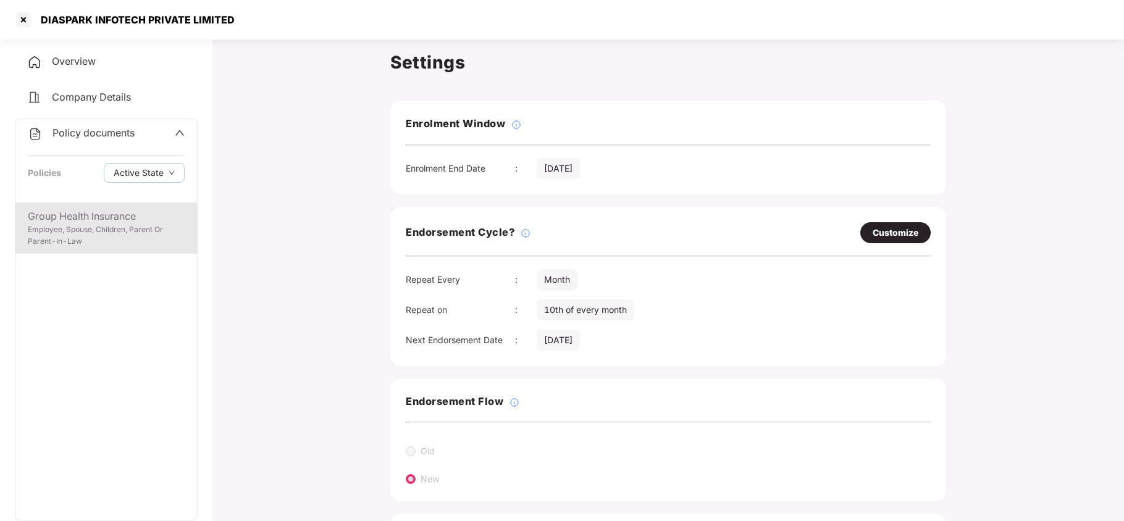
click at [72, 230] on div "Employee, Spouse, Children, Parent Or Parent-In-Law" at bounding box center [106, 235] width 157 height 23
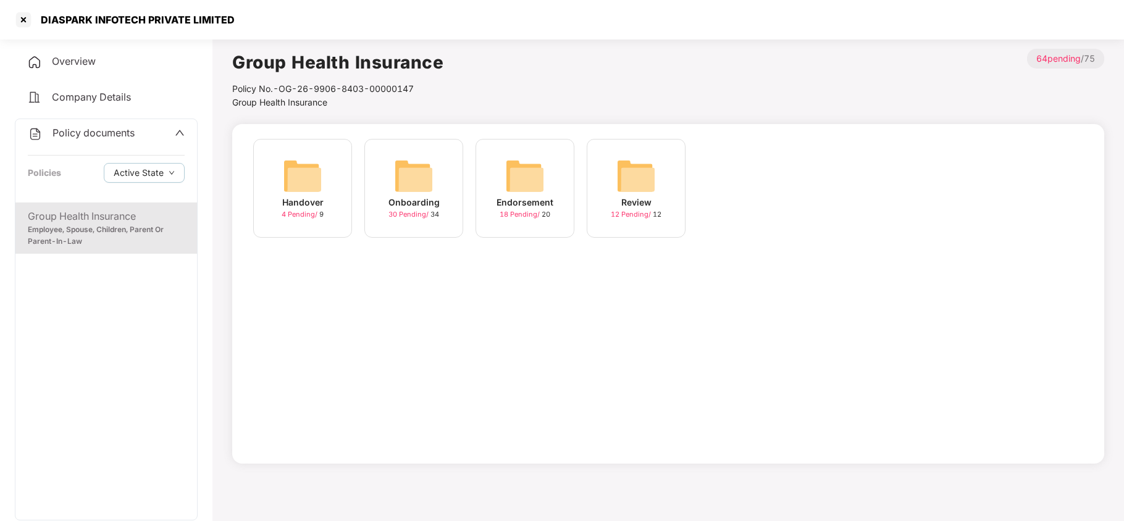
click at [421, 186] on img at bounding box center [414, 176] width 40 height 40
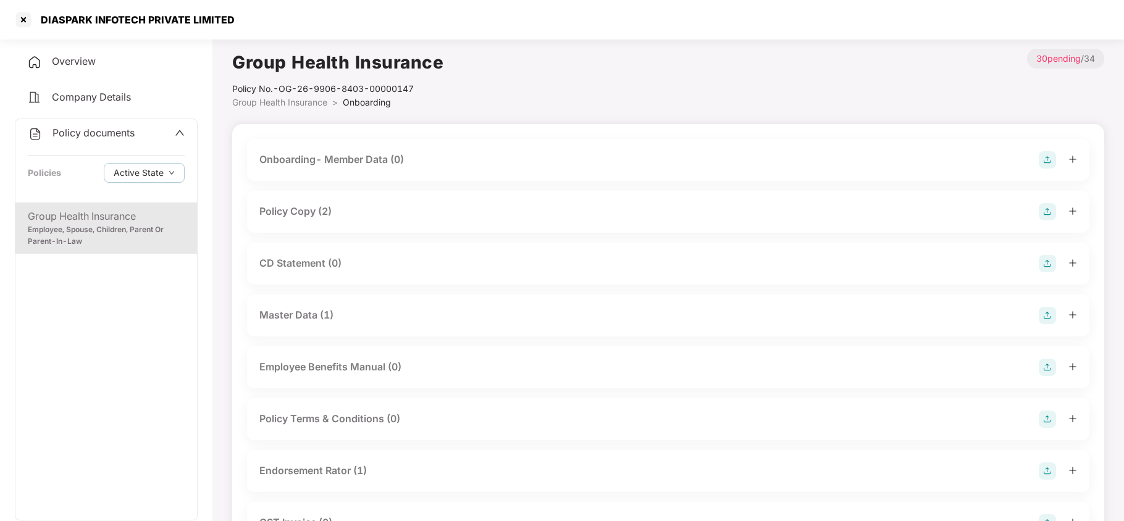
click at [313, 205] on div "Policy Copy (2)" at bounding box center [295, 211] width 72 height 15
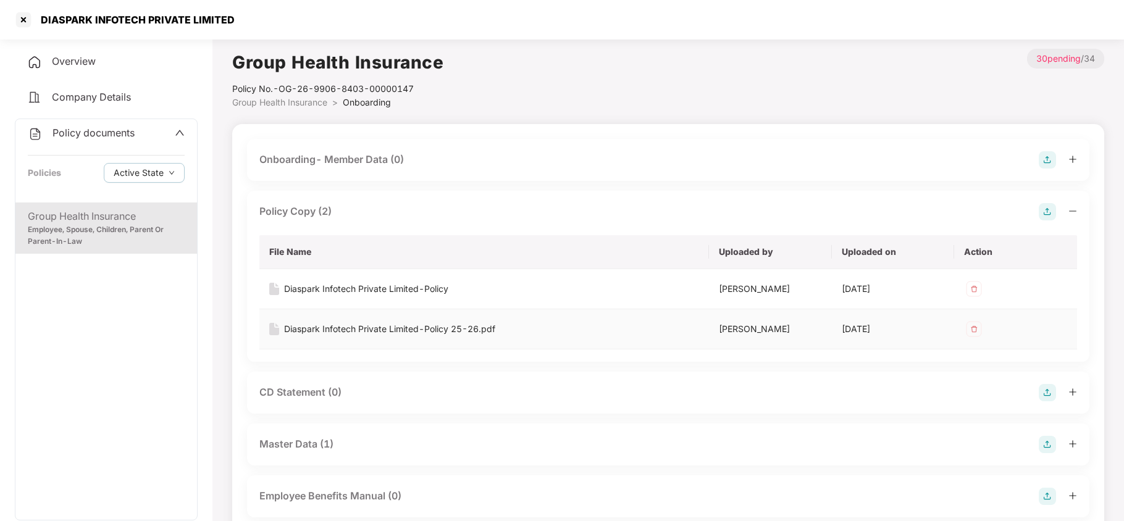
click at [353, 334] on div "Diaspark Infotech Private Limited-Policy 25-26.pdf" at bounding box center [389, 329] width 211 height 14
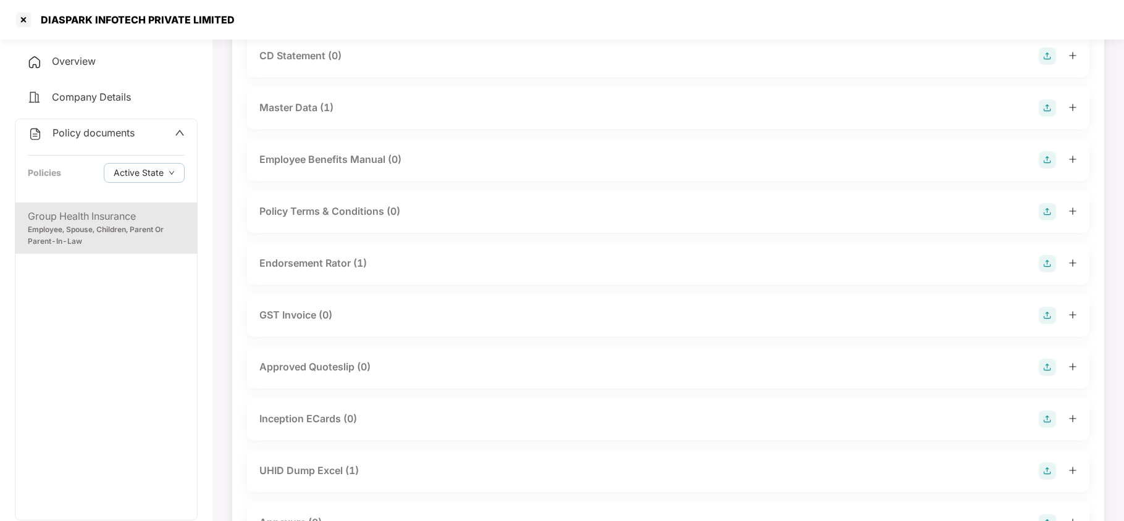
scroll to position [362, 0]
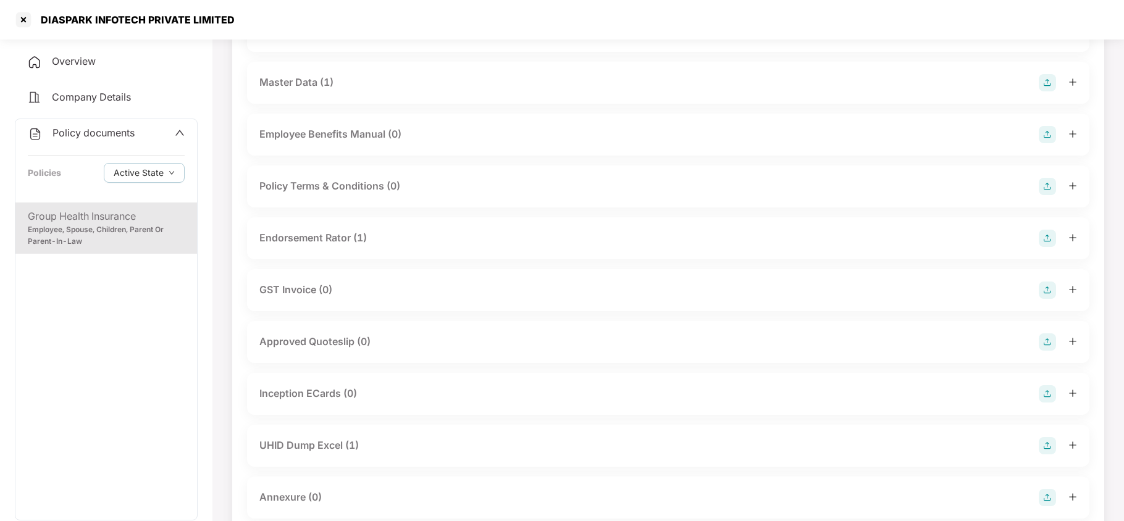
click at [339, 236] on div "Endorsement Rator (1)" at bounding box center [312, 237] width 107 height 15
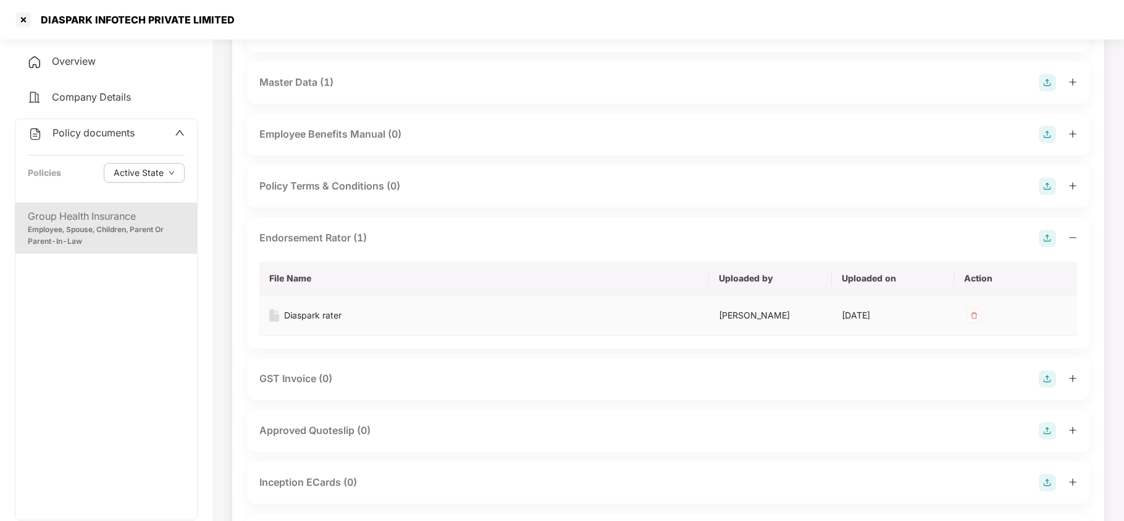
click at [316, 314] on div "Diaspark rater" at bounding box center [312, 316] width 57 height 14
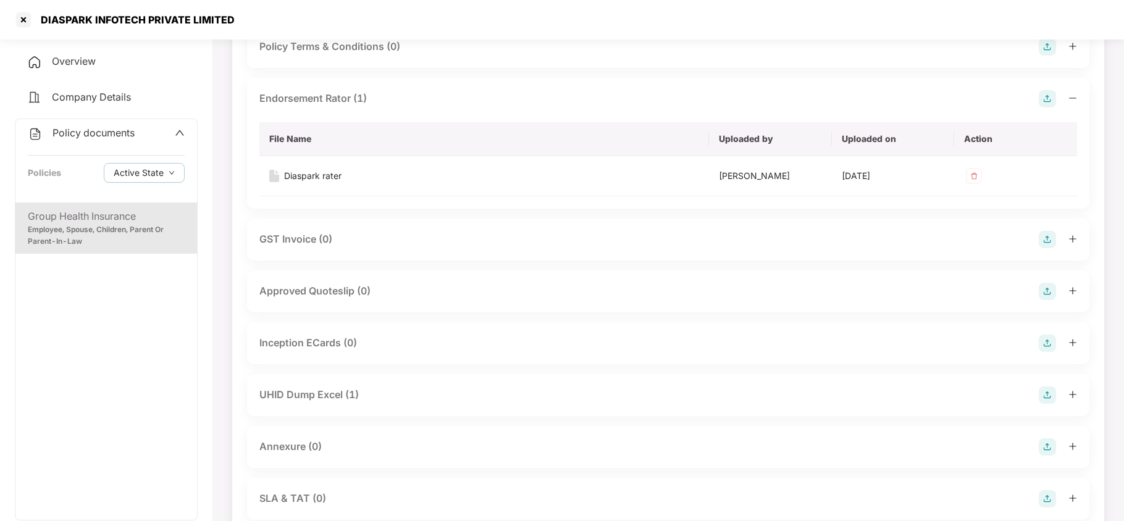
scroll to position [527, 0]
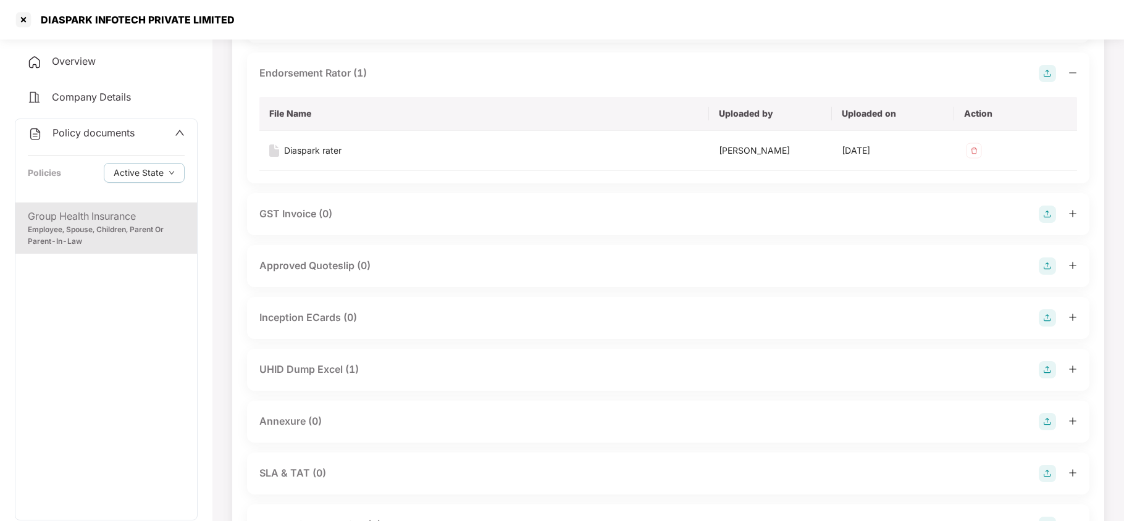
click at [336, 369] on div "UHID Dump Excel (1)" at bounding box center [308, 369] width 99 height 15
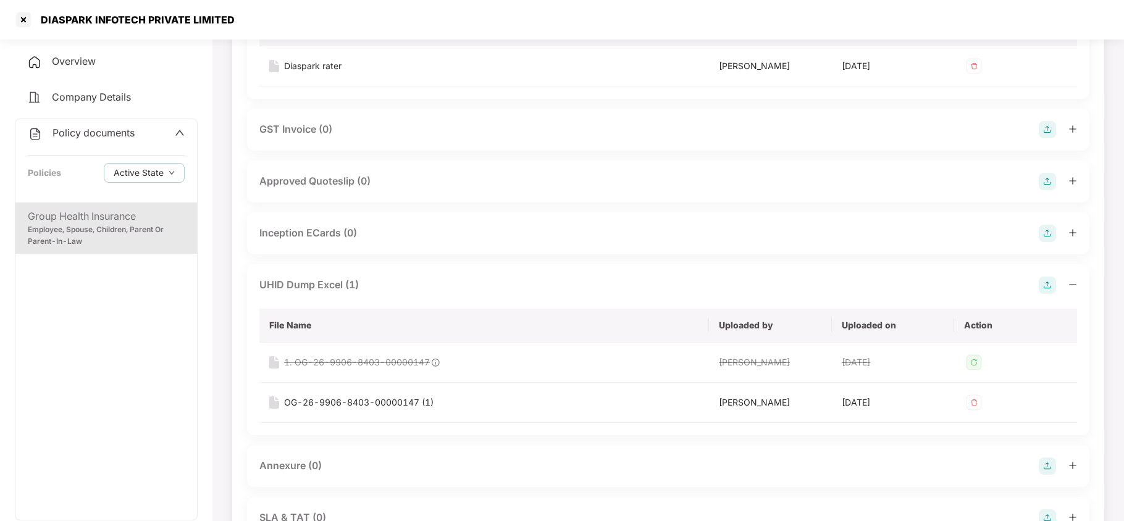
scroll to position [626, 0]
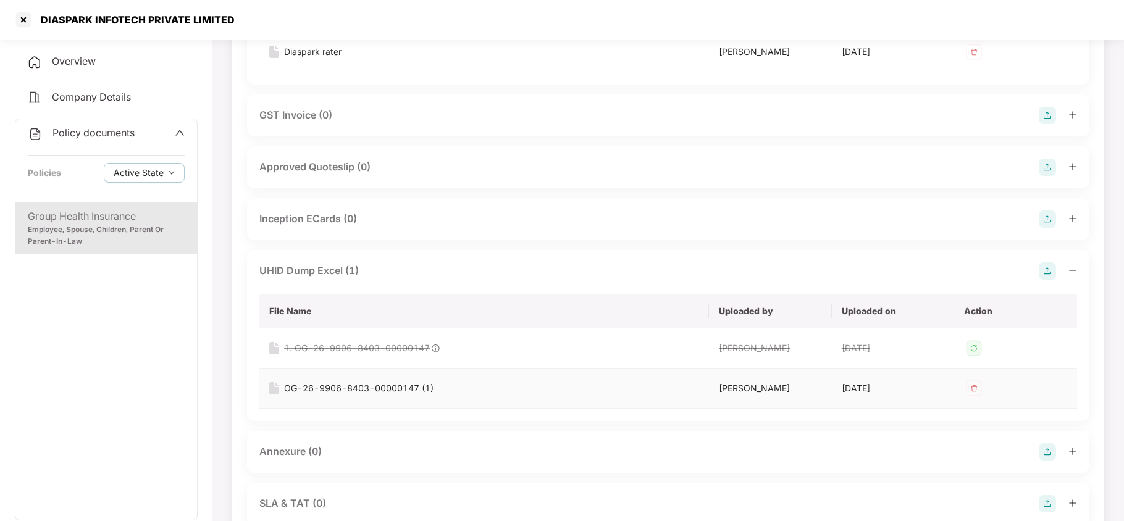
click at [384, 384] on div "OG-26-9906-8403-00000147 (1)" at bounding box center [358, 389] width 149 height 14
click at [23, 18] on div at bounding box center [24, 20] width 20 height 20
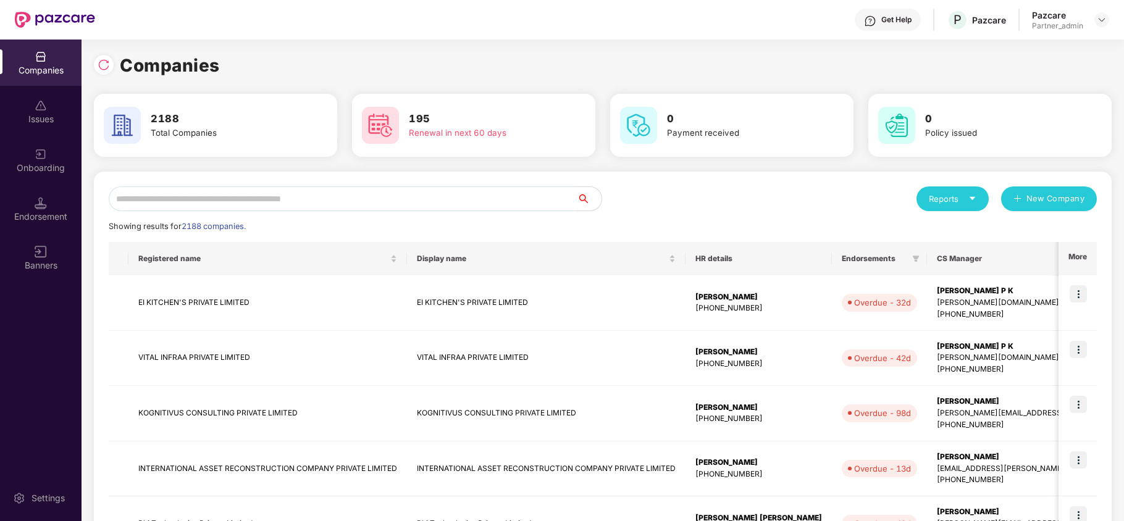
click at [200, 194] on input "text" at bounding box center [343, 199] width 468 height 25
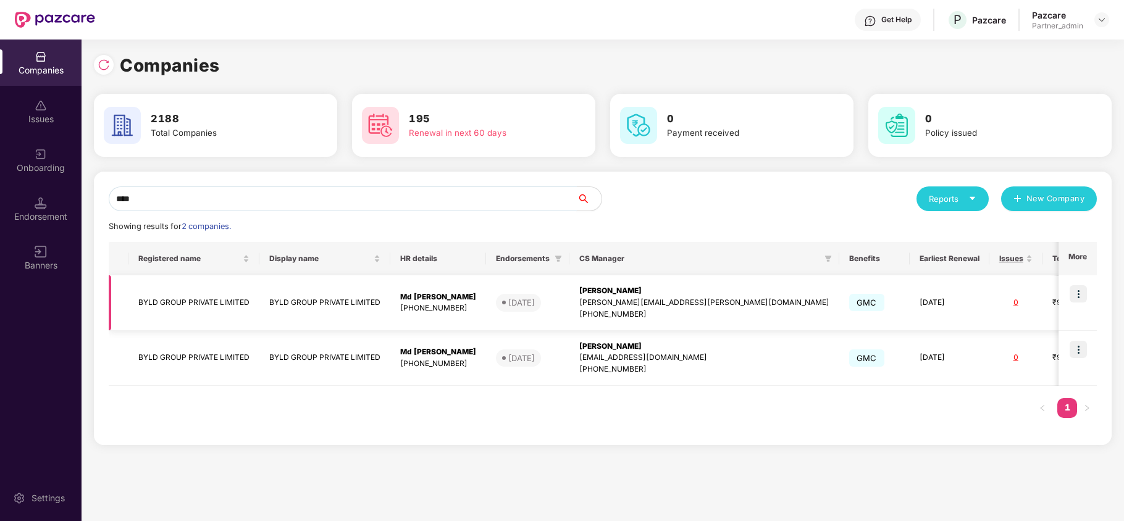
type input "****"
click at [164, 305] on td "BYLD GROUP PRIVATE LIMITED" at bounding box center [193, 303] width 131 height 56
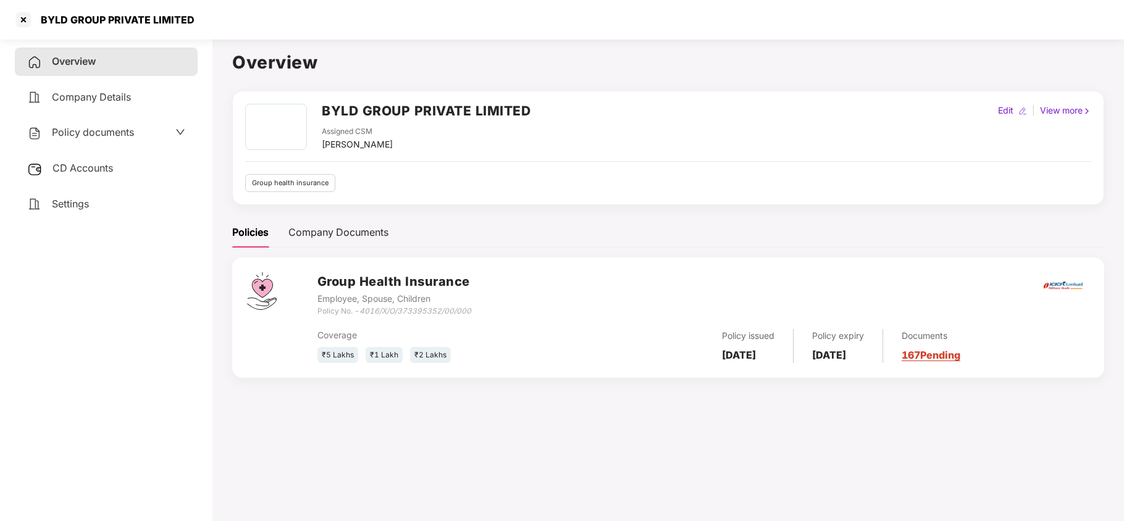
click at [80, 169] on span "CD Accounts" at bounding box center [82, 168] width 61 height 12
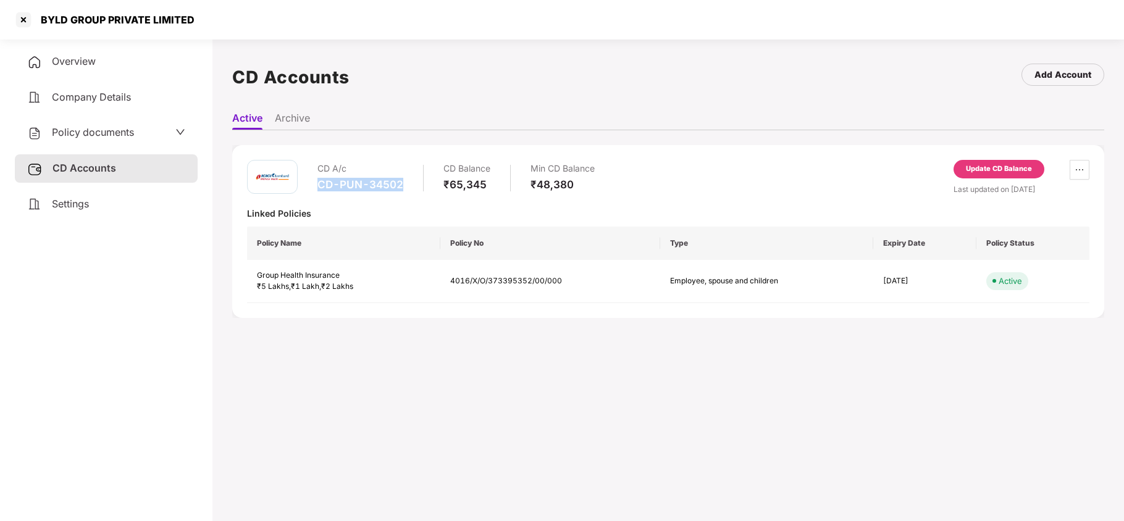
drag, startPoint x: 317, startPoint y: 187, endPoint x: 405, endPoint y: 190, distance: 88.4
click at [405, 190] on div "CD A/c CD-PUN-34502 CD Balance ₹65,345 Min CD Balance ₹48,380" at bounding box center [455, 177] width 277 height 35
copy div "CD-PUN-34502"
click at [23, 22] on div at bounding box center [24, 20] width 20 height 20
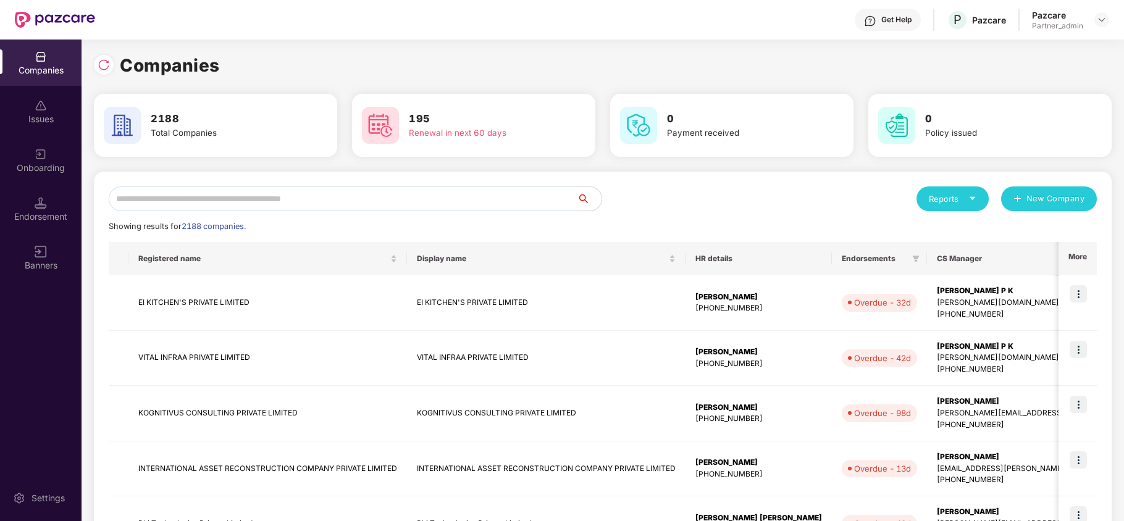
click at [196, 199] on input "text" at bounding box center [343, 199] width 468 height 25
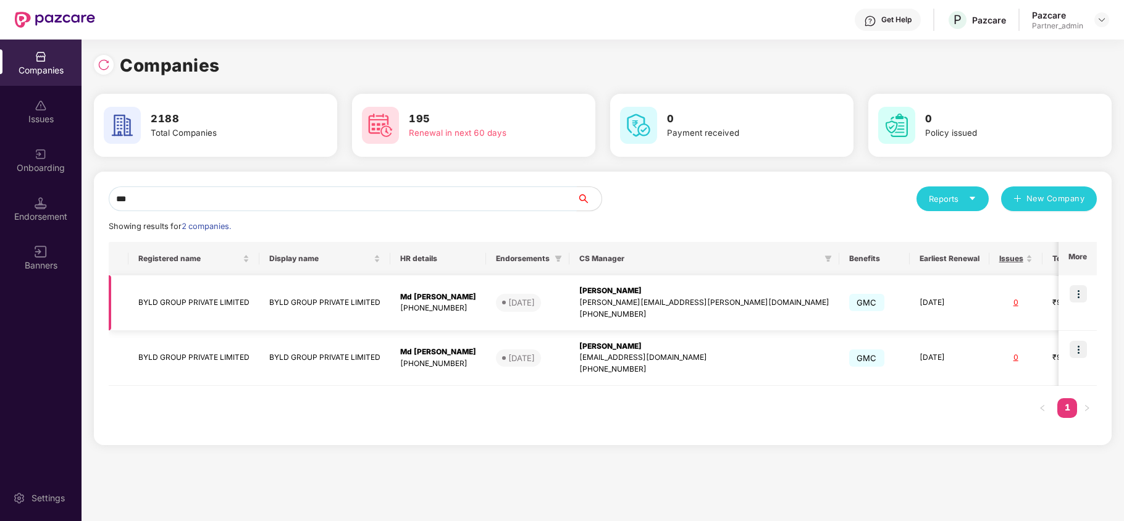
type input "***"
click at [634, 288] on div "[PERSON_NAME]" at bounding box center [704, 291] width 250 height 12
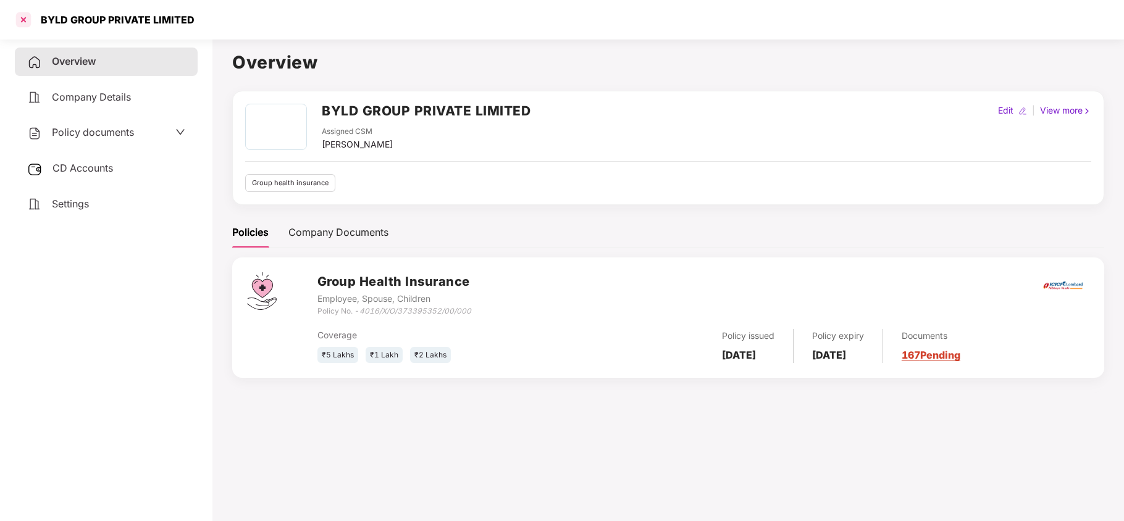
click at [30, 20] on div at bounding box center [24, 20] width 20 height 20
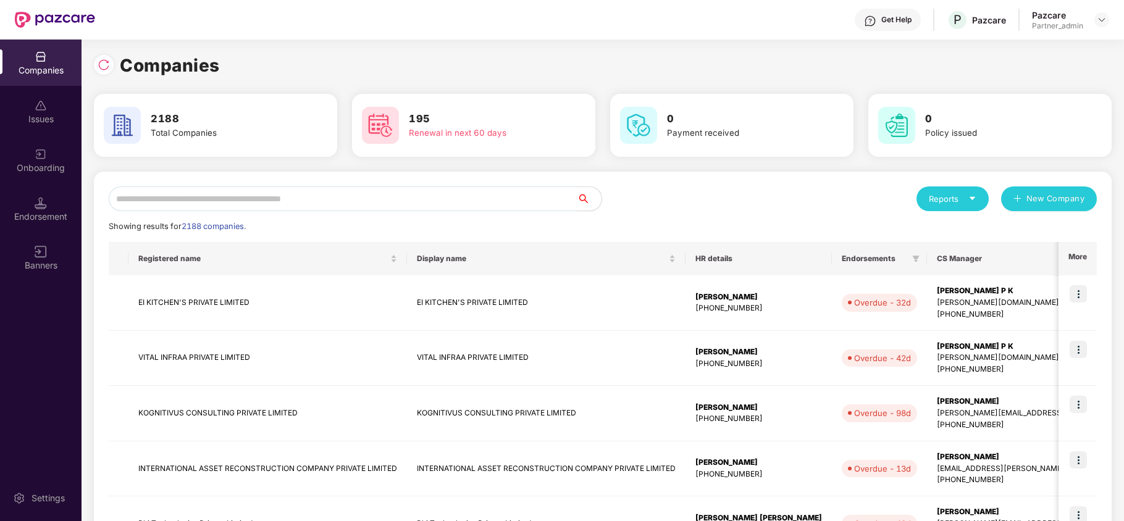
click at [222, 204] on input "text" at bounding box center [343, 199] width 468 height 25
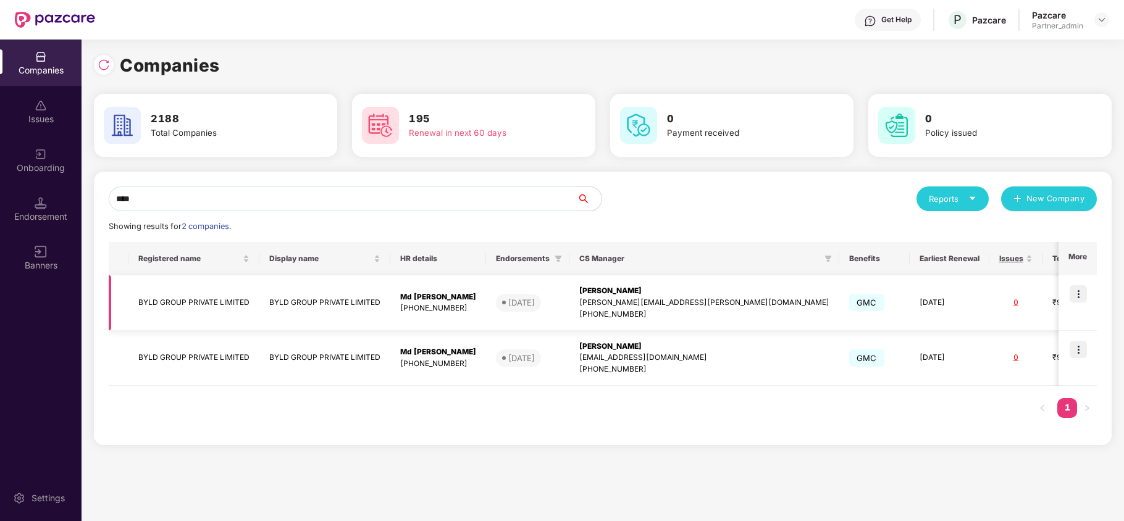
type input "****"
click at [188, 302] on td "BYLD GROUP PRIVATE LIMITED" at bounding box center [193, 303] width 131 height 56
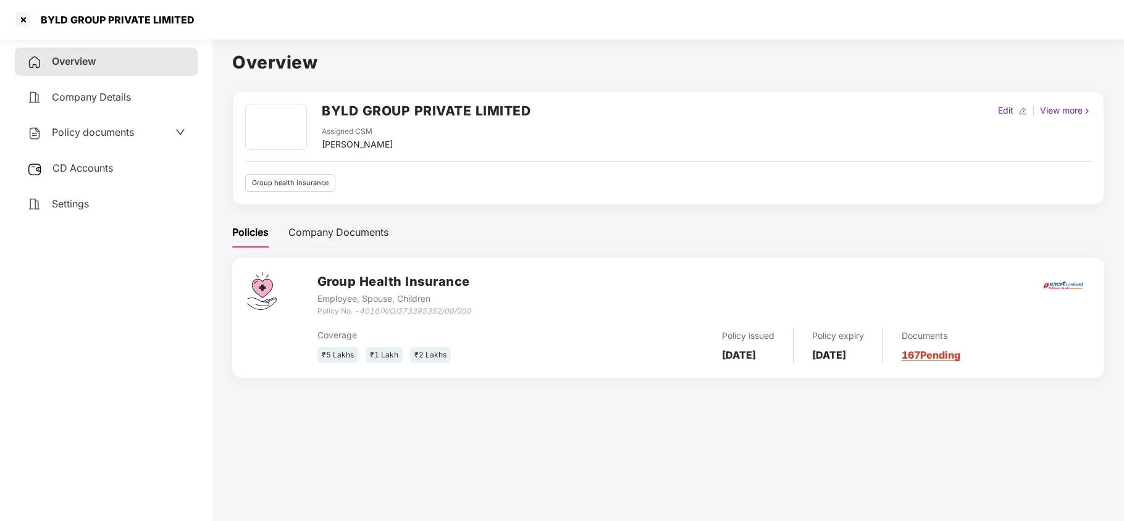
click at [98, 171] on span "CD Accounts" at bounding box center [82, 168] width 61 height 12
